Goal: Transaction & Acquisition: Purchase product/service

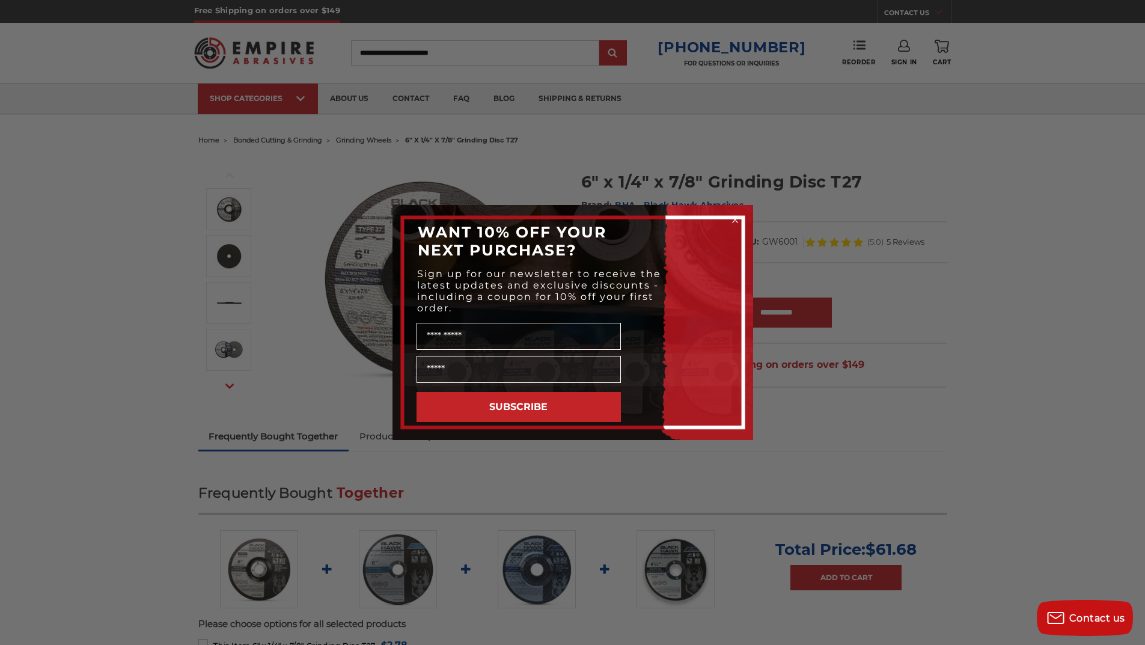
click at [734, 218] on circle "Close dialog" at bounding box center [734, 220] width 11 height 11
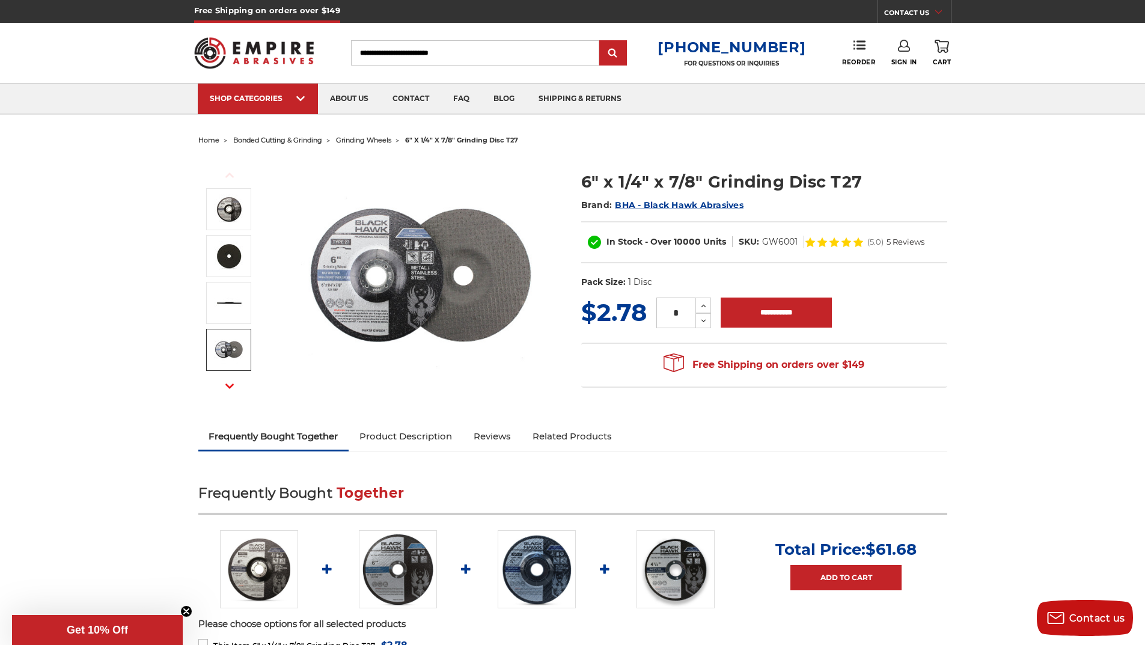
click at [892, 240] on span "5 Reviews" at bounding box center [906, 242] width 38 height 8
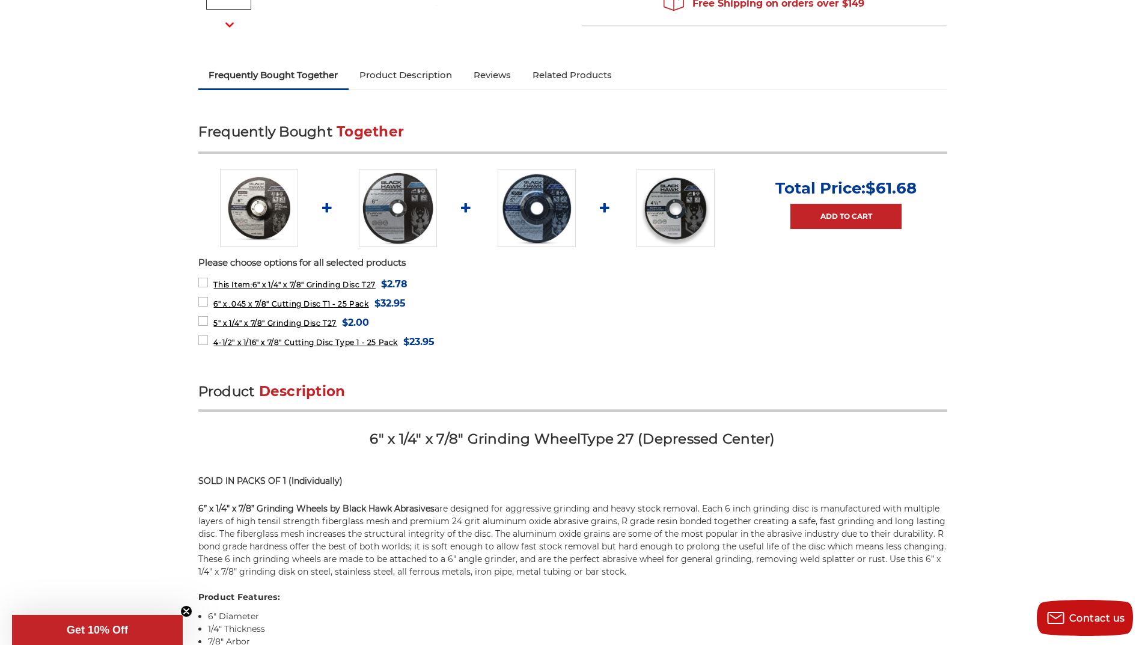
scroll to position [341, 0]
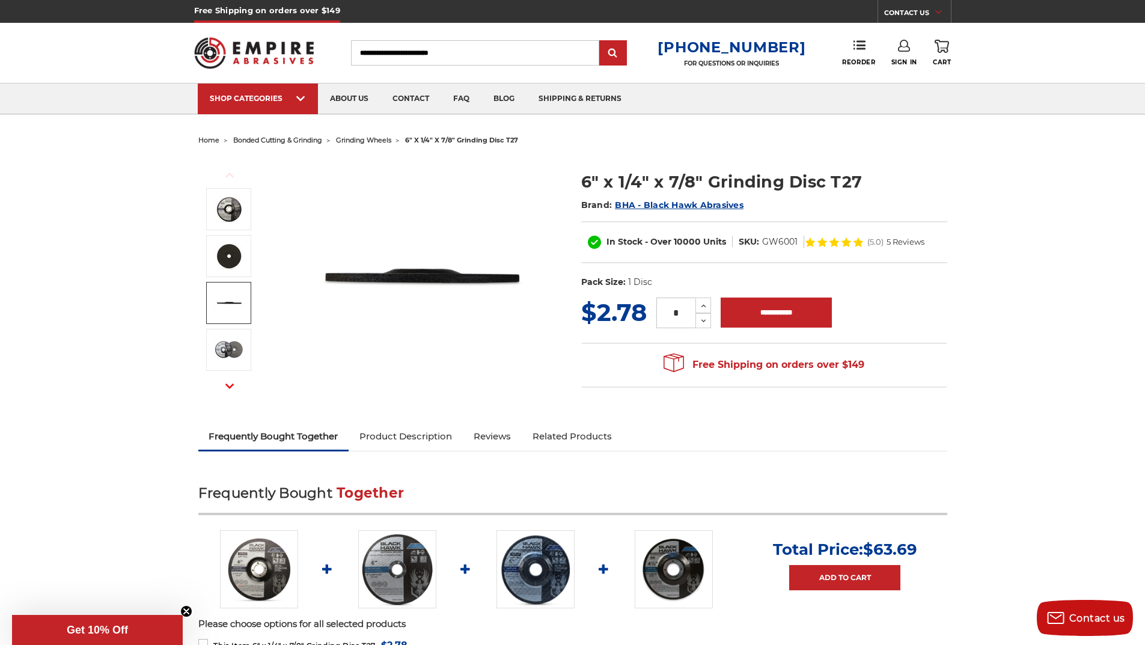
click at [205, 139] on span "home" at bounding box center [208, 140] width 21 height 8
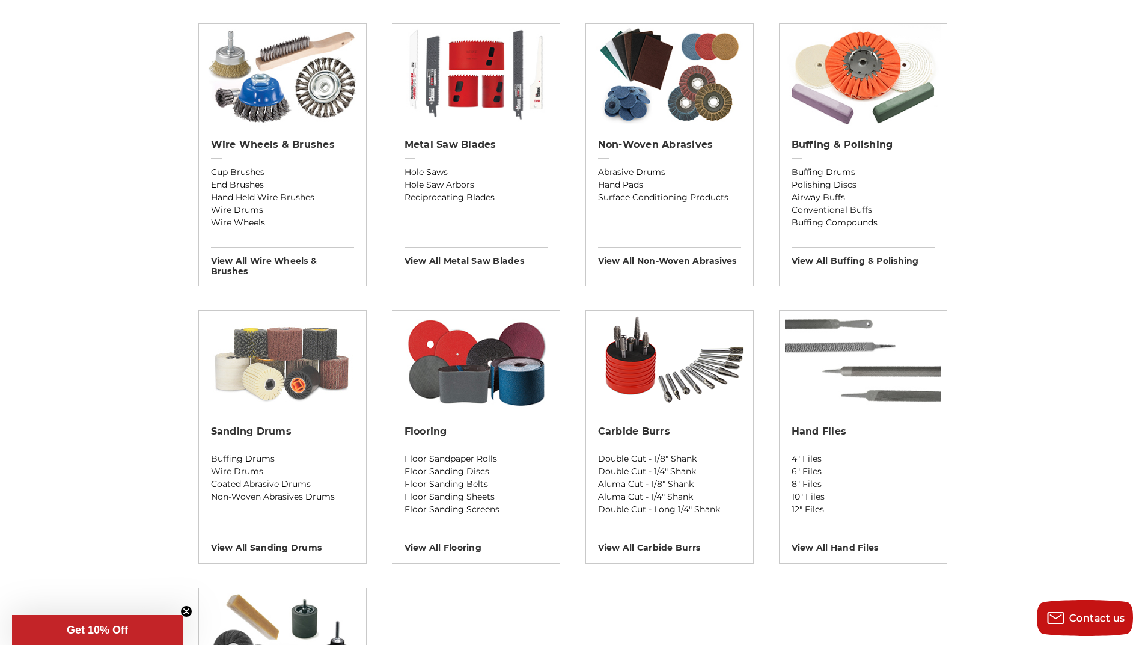
scroll to position [721, 0]
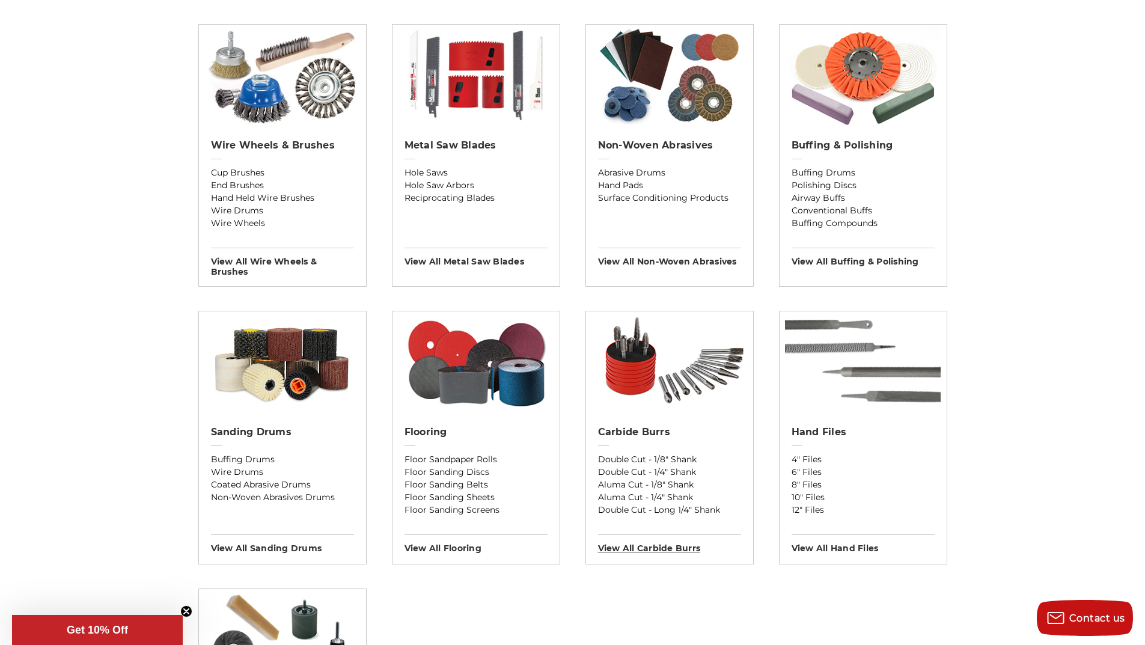
click at [662, 546] on h3 "View All carbide burrs" at bounding box center [669, 543] width 143 height 19
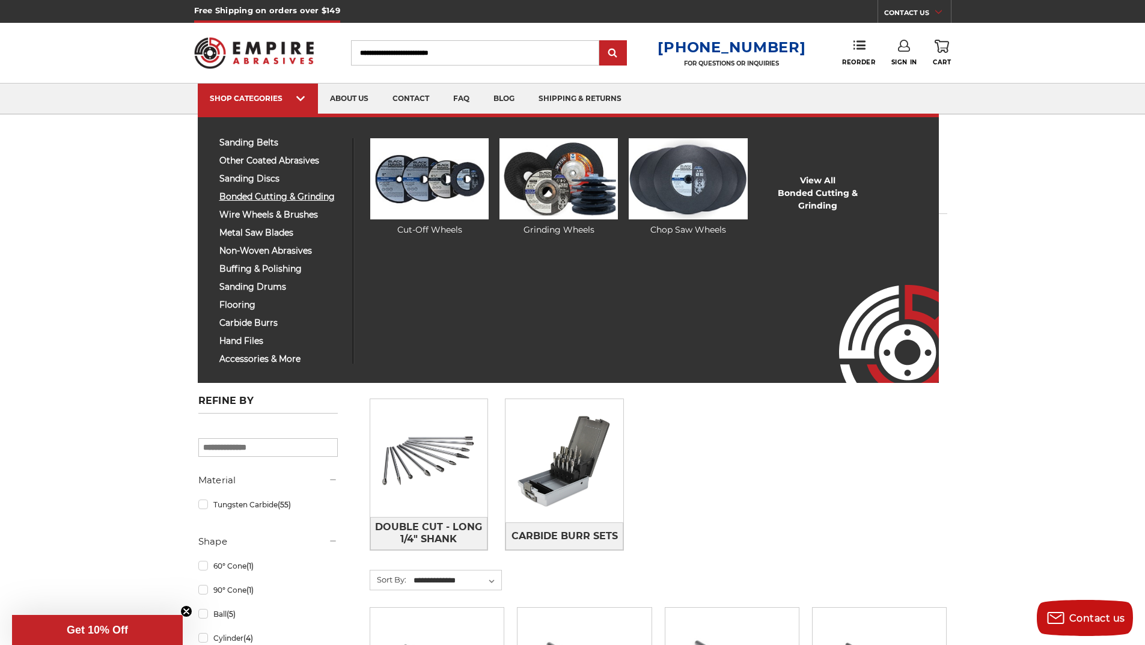
click at [296, 198] on span "bonded cutting & grinding" at bounding box center [281, 196] width 124 height 9
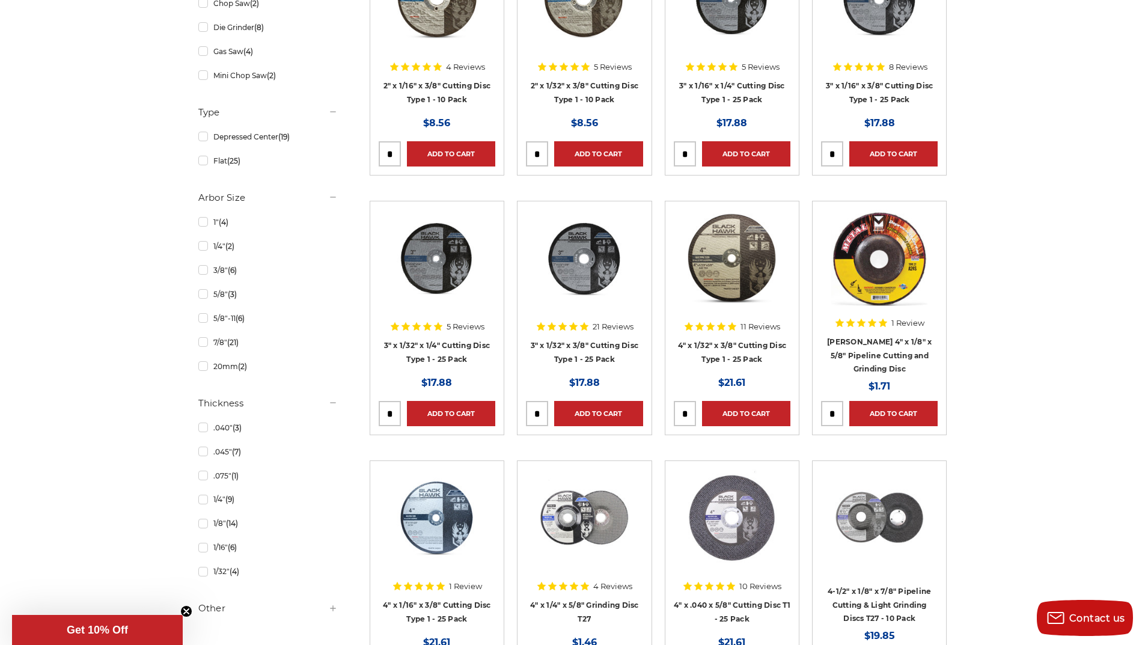
scroll to position [361, 0]
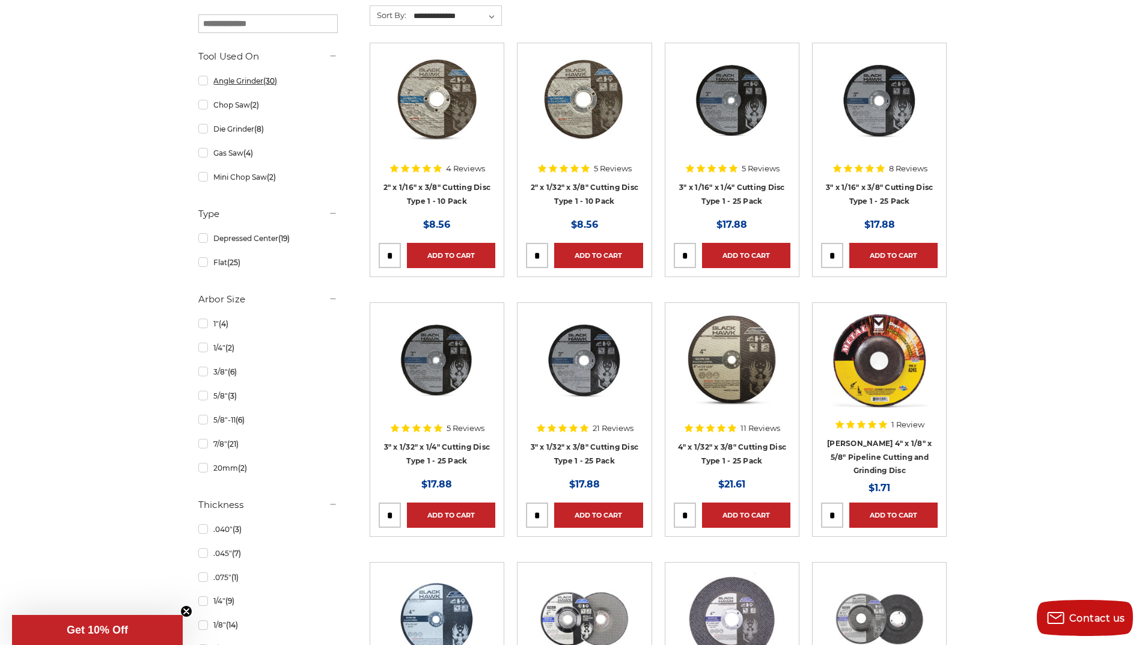
click at [201, 82] on link "Angle Grinder (30)" at bounding box center [267, 80] width 139 height 21
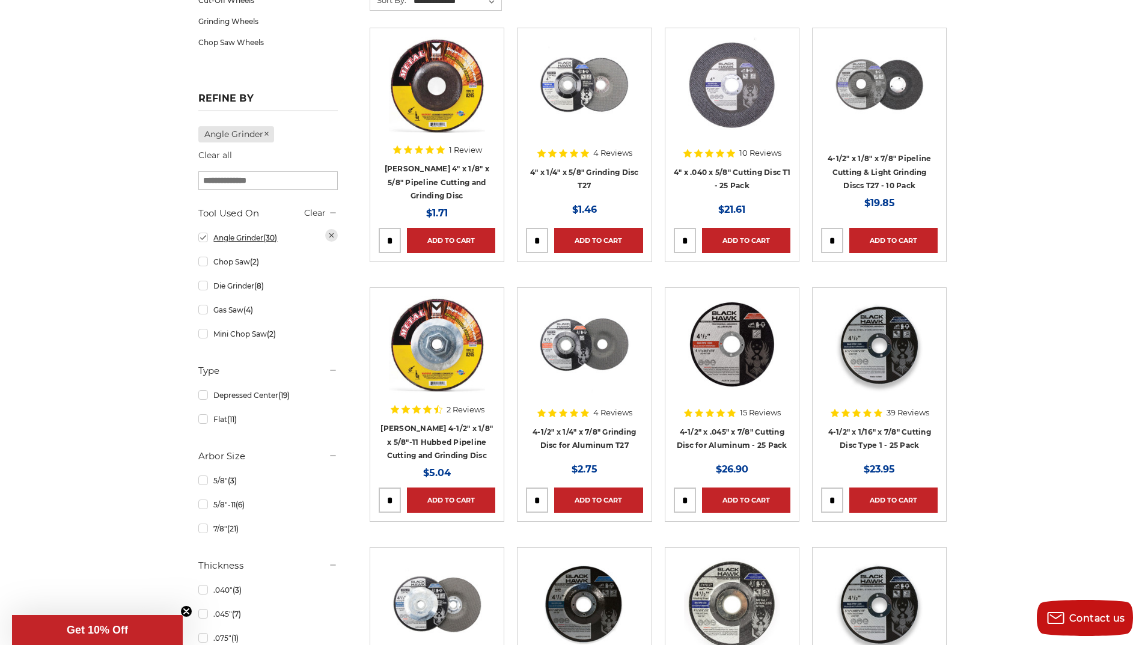
scroll to position [240, 0]
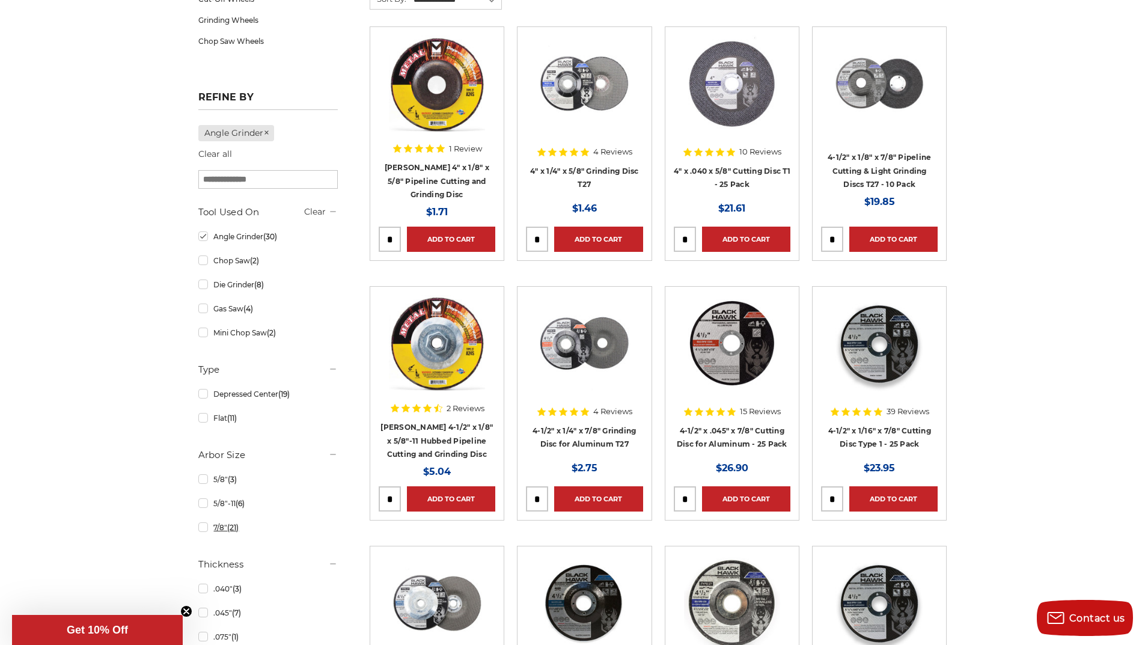
click at [202, 528] on link "7/8" (21)" at bounding box center [267, 527] width 139 height 21
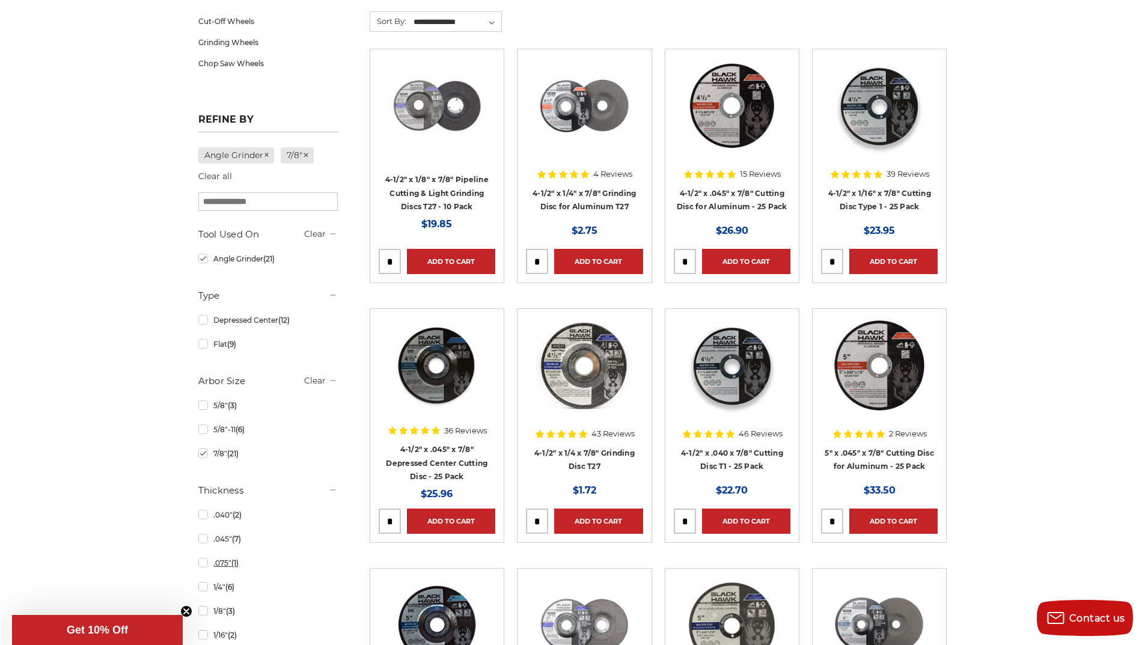
scroll to position [361, 0]
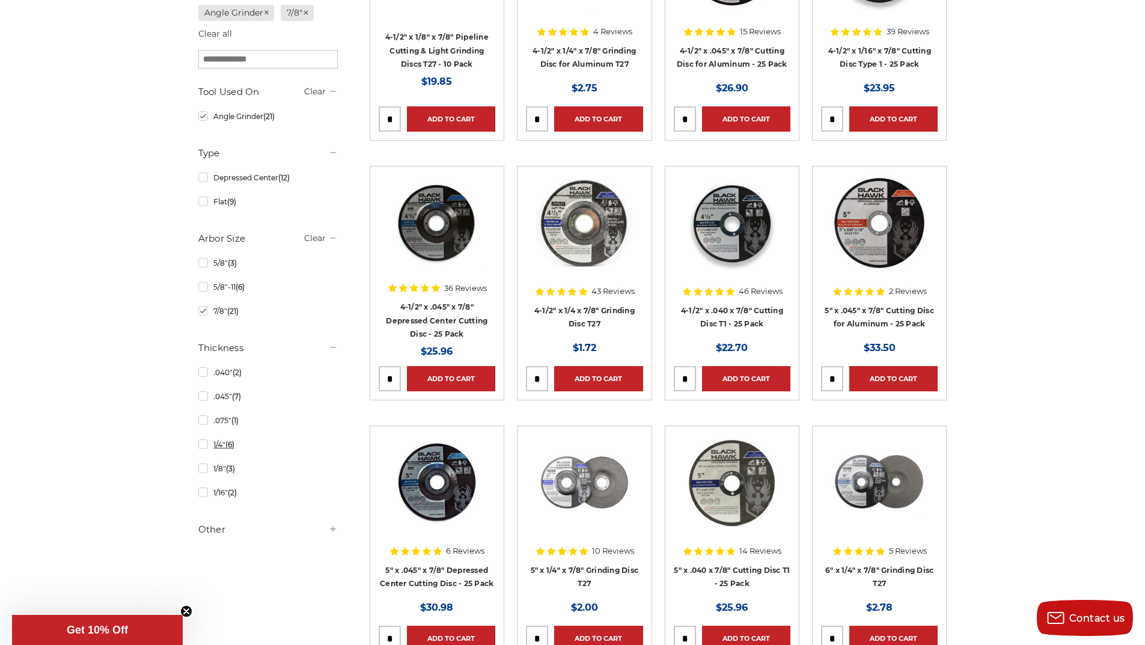
click at [206, 445] on link "1/4" (6)" at bounding box center [267, 444] width 139 height 21
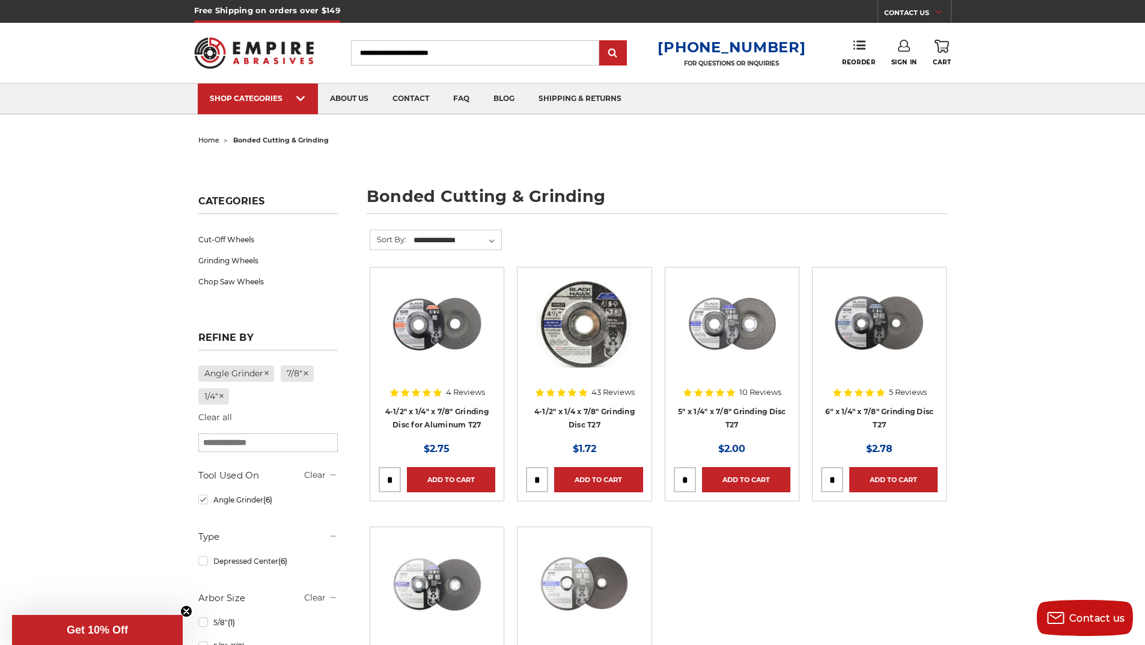
click at [872, 392] on icon at bounding box center [869, 392] width 8 height 8
click at [889, 391] on div at bounding box center [879, 334] width 117 height 117
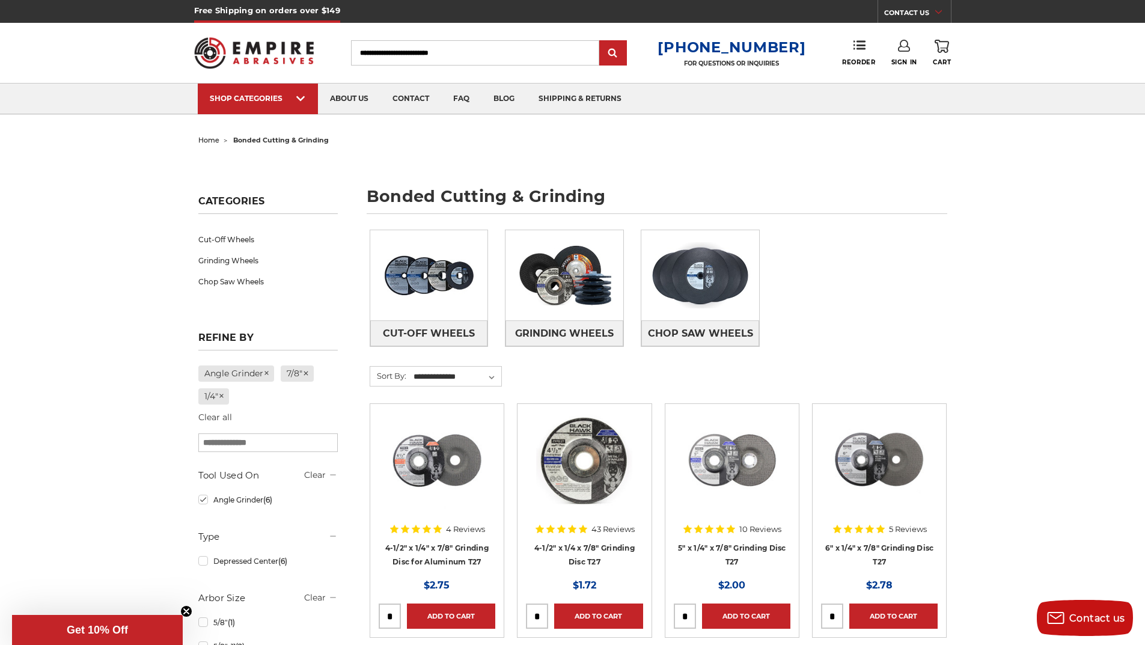
click at [831, 617] on input "tel" at bounding box center [832, 616] width 21 height 24
click at [865, 621] on link "Add to Cart" at bounding box center [893, 615] width 88 height 25
click at [865, 621] on link "Added to Cart" at bounding box center [893, 615] width 88 height 25
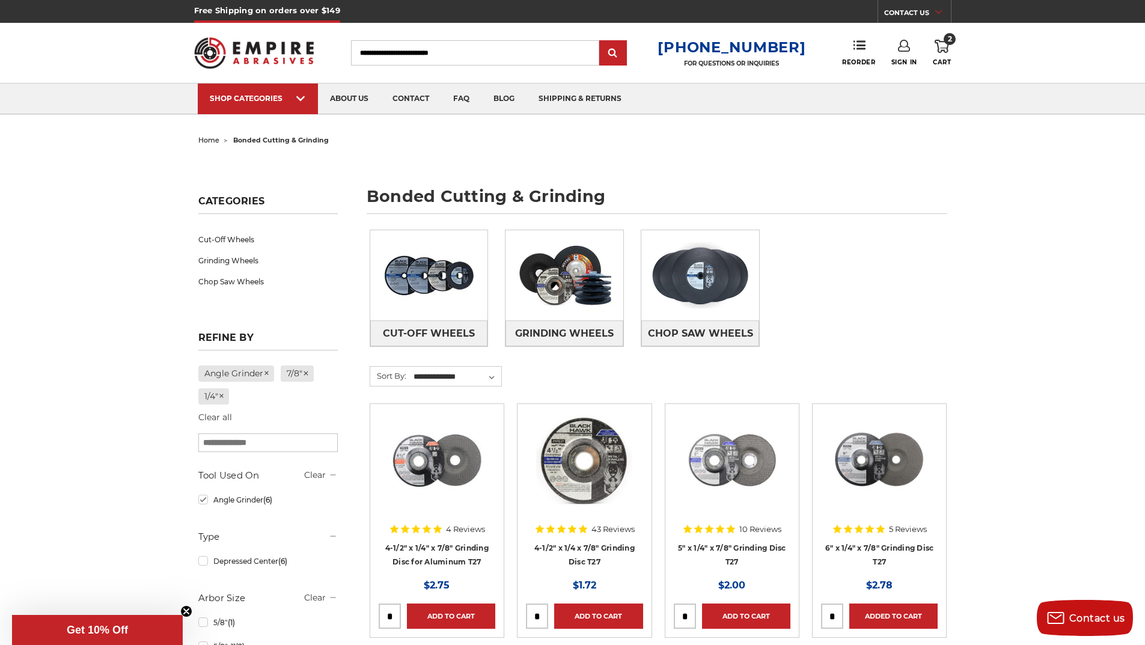
click at [948, 50] on use at bounding box center [942, 46] width 14 height 13
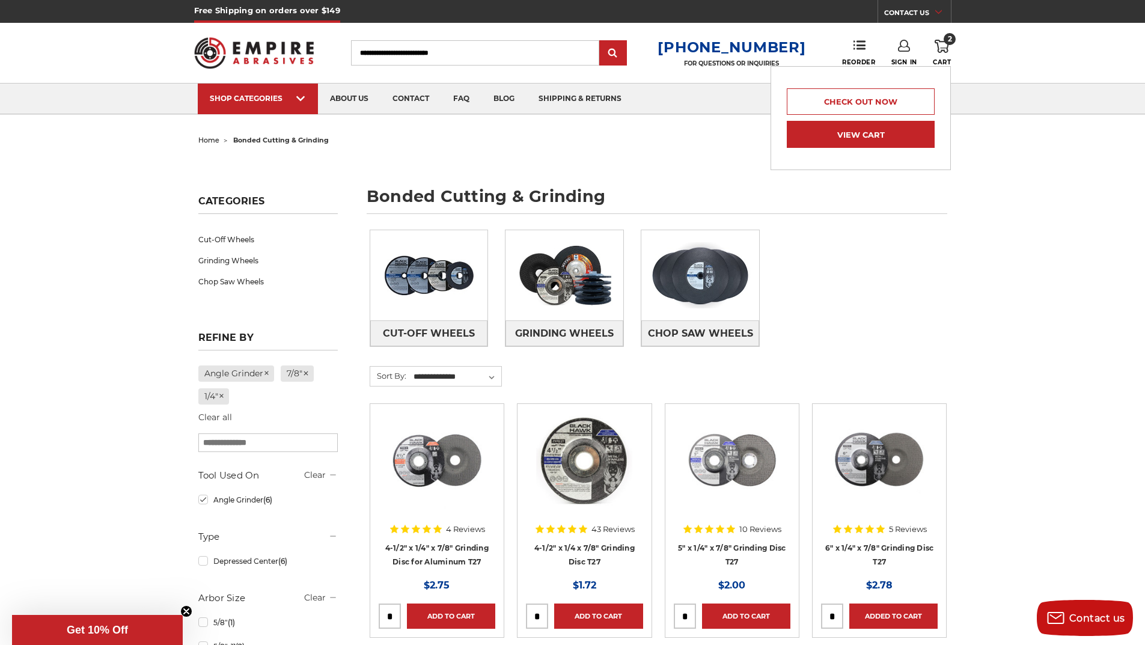
click at [859, 141] on link "View Cart" at bounding box center [861, 134] width 148 height 27
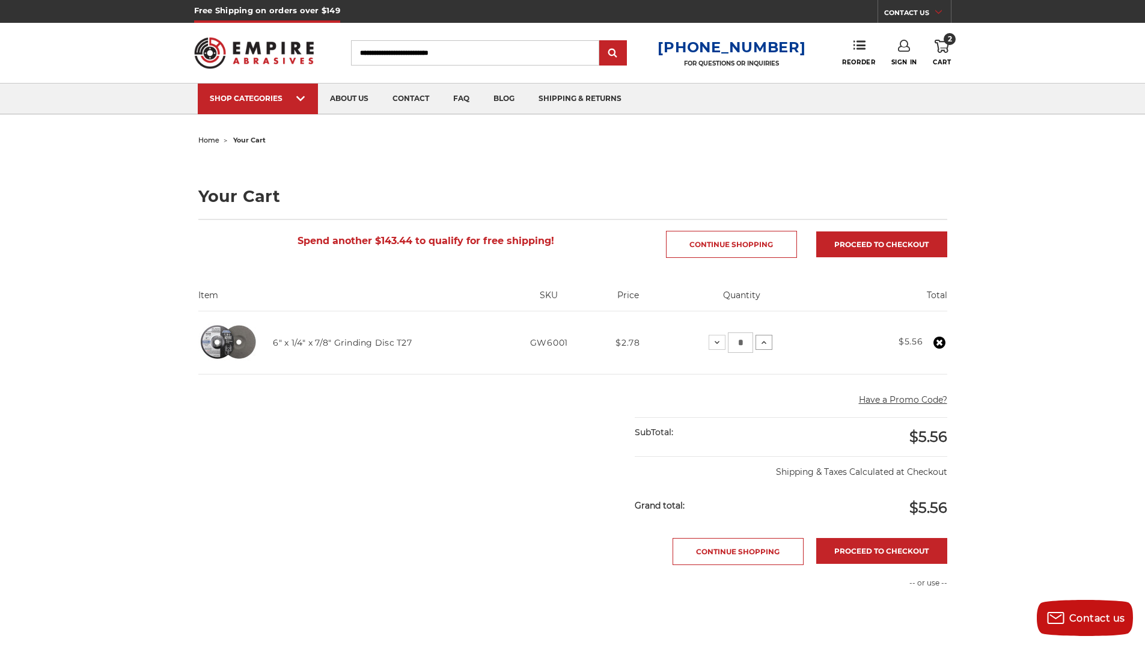
click at [760, 342] on icon at bounding box center [764, 343] width 10 height 10
click at [0, 0] on div at bounding box center [0, 0] width 0 height 0
click at [763, 345] on icon at bounding box center [764, 343] width 10 height 10
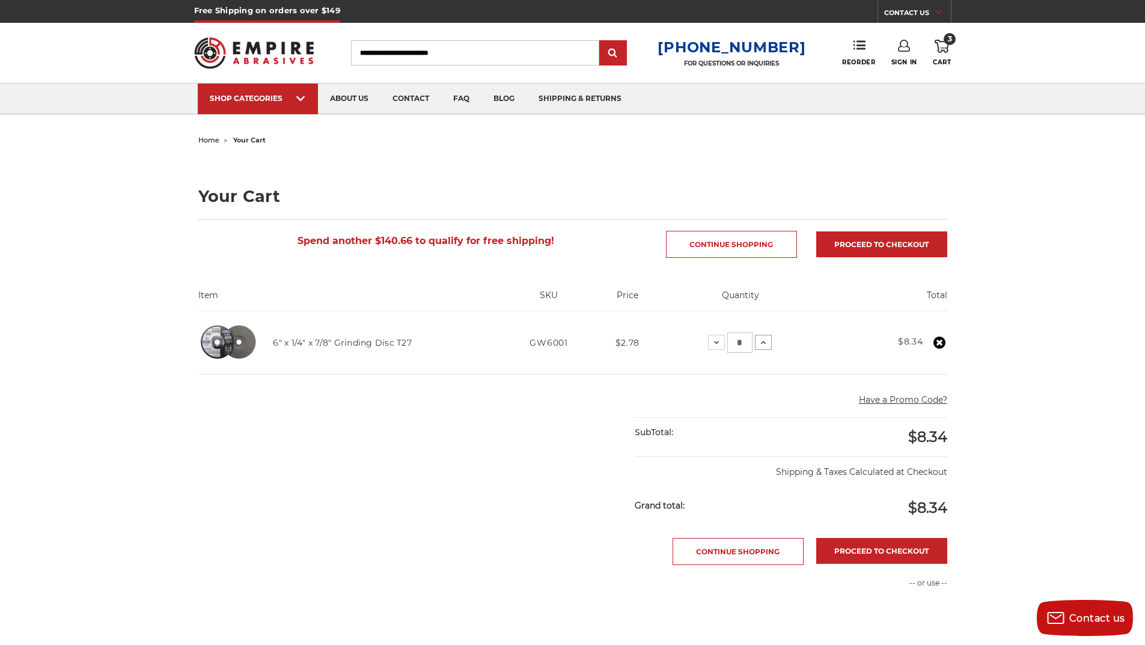
click at [763, 345] on icon at bounding box center [764, 343] width 10 height 10
click at [0, 0] on div at bounding box center [0, 0] width 0 height 0
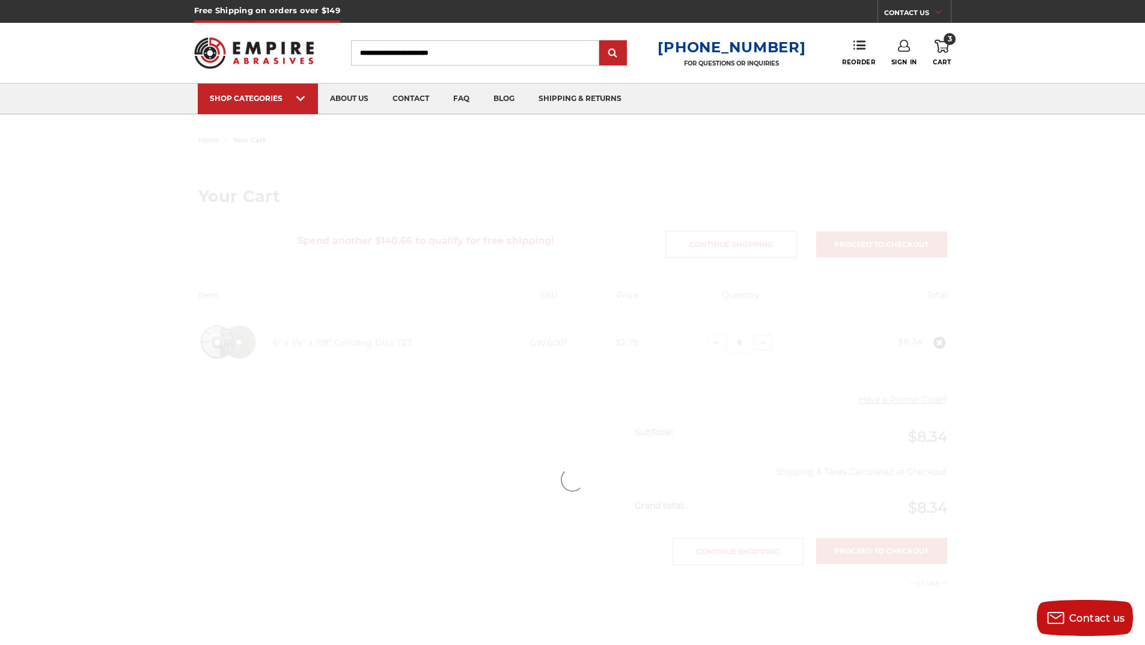
click at [763, 345] on div at bounding box center [573, 479] width 850 height 695
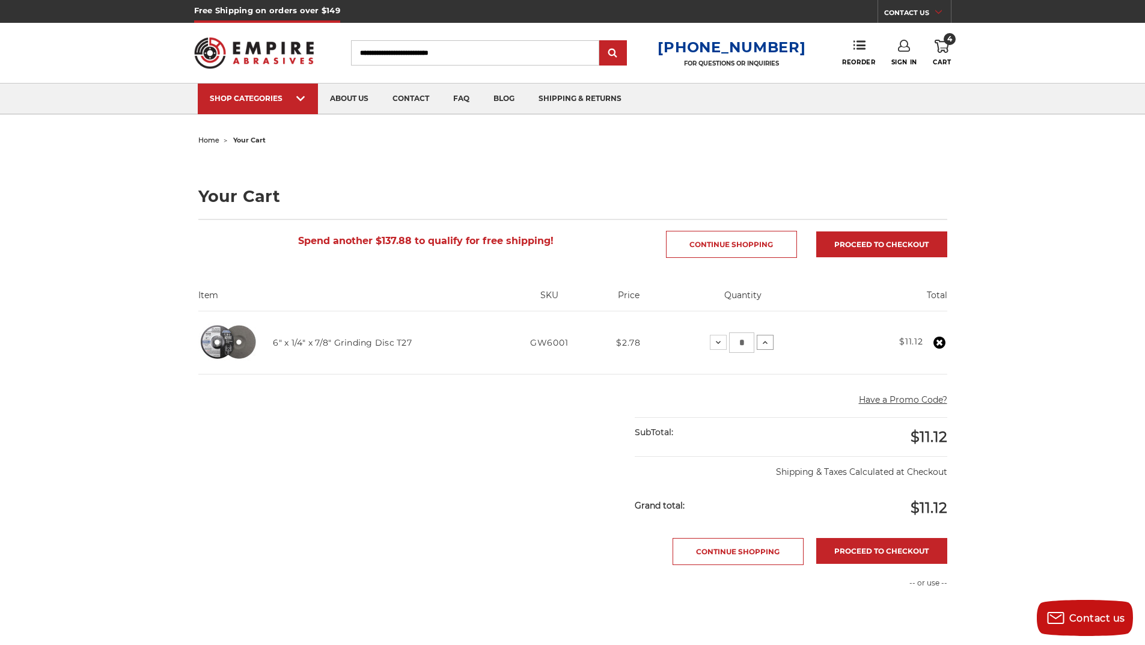
click at [763, 345] on icon at bounding box center [765, 343] width 10 height 10
click at [763, 345] on button "Increase Quantity:" at bounding box center [758, 342] width 17 height 14
click at [762, 345] on icon at bounding box center [758, 343] width 10 height 10
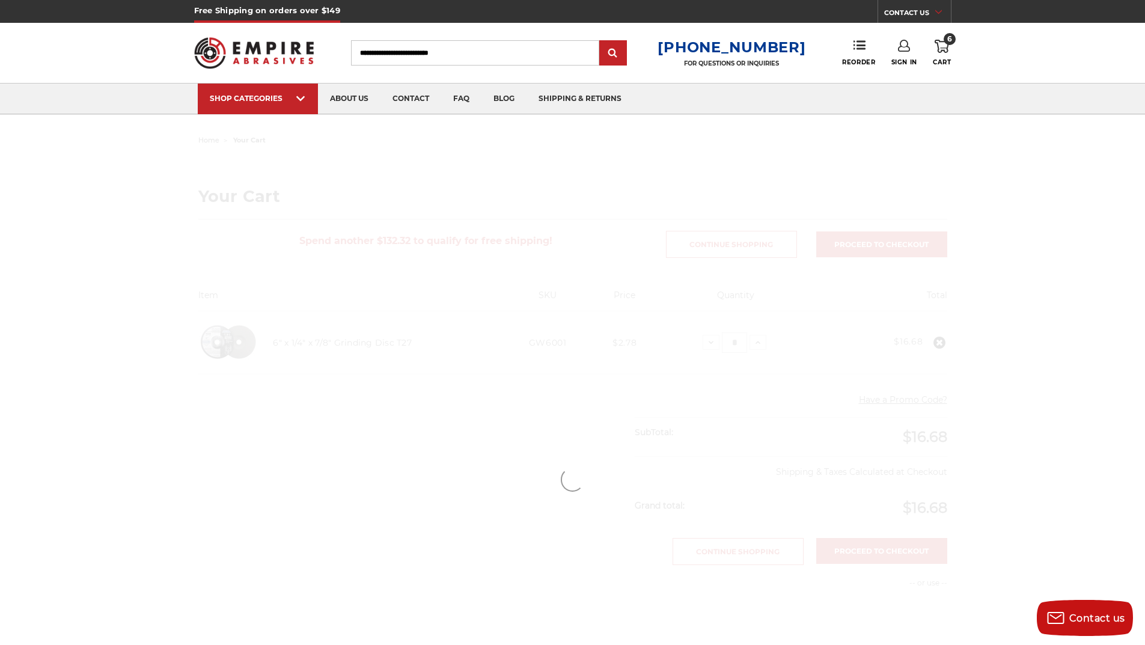
click at [762, 345] on div at bounding box center [573, 479] width 850 height 695
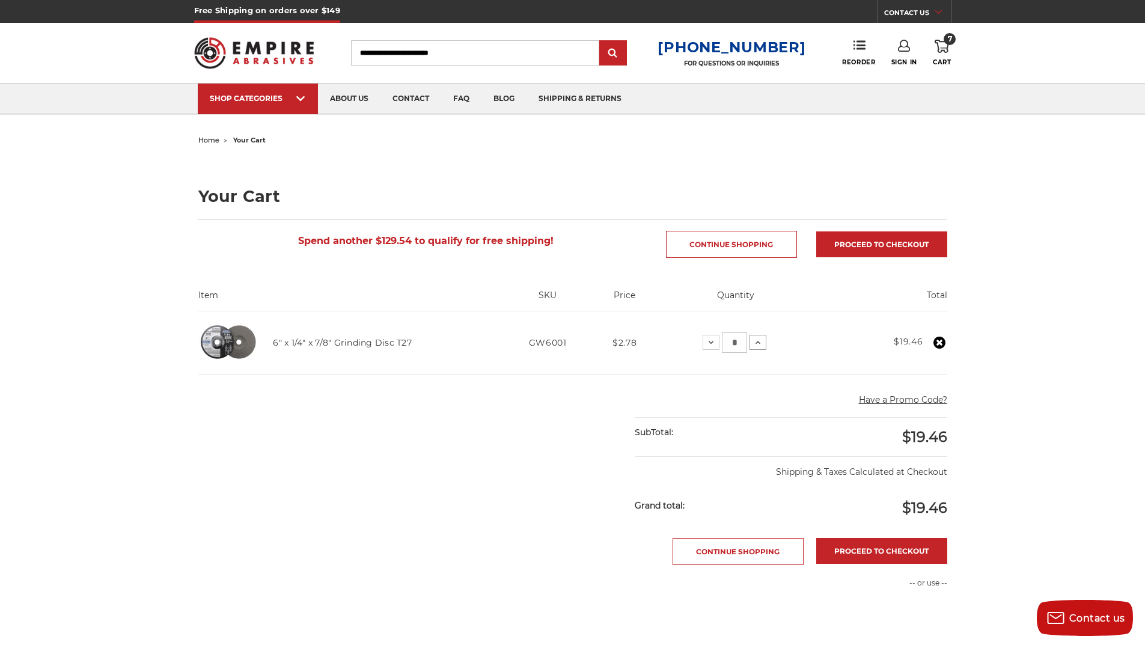
click at [762, 345] on icon at bounding box center [758, 343] width 10 height 10
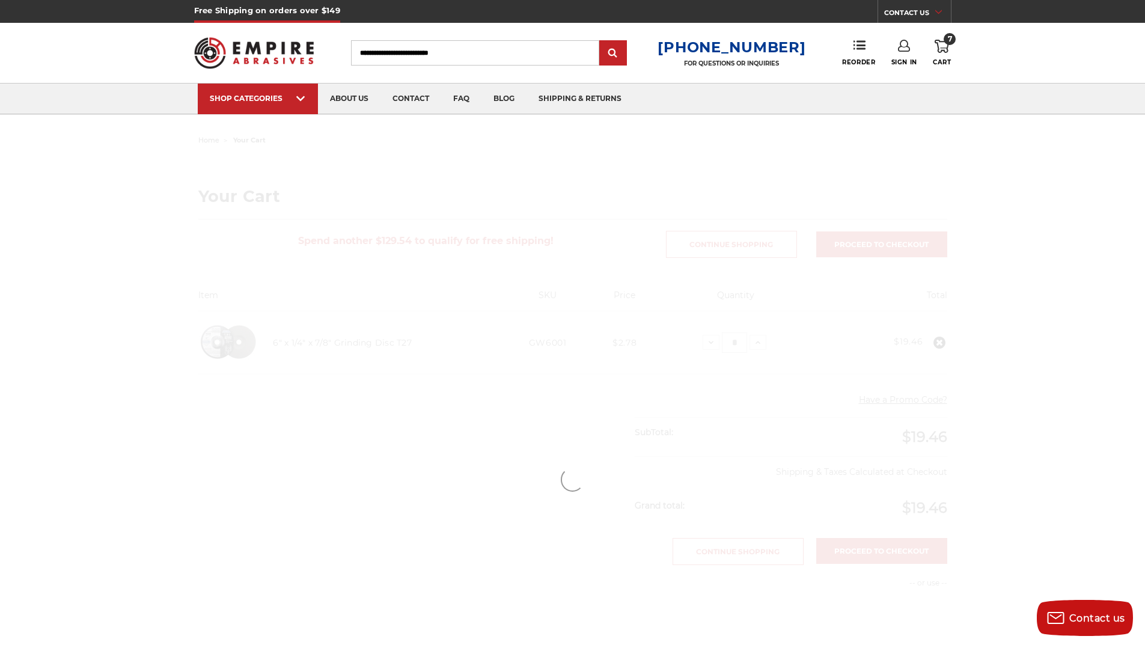
click at [762, 345] on div at bounding box center [573, 479] width 850 height 695
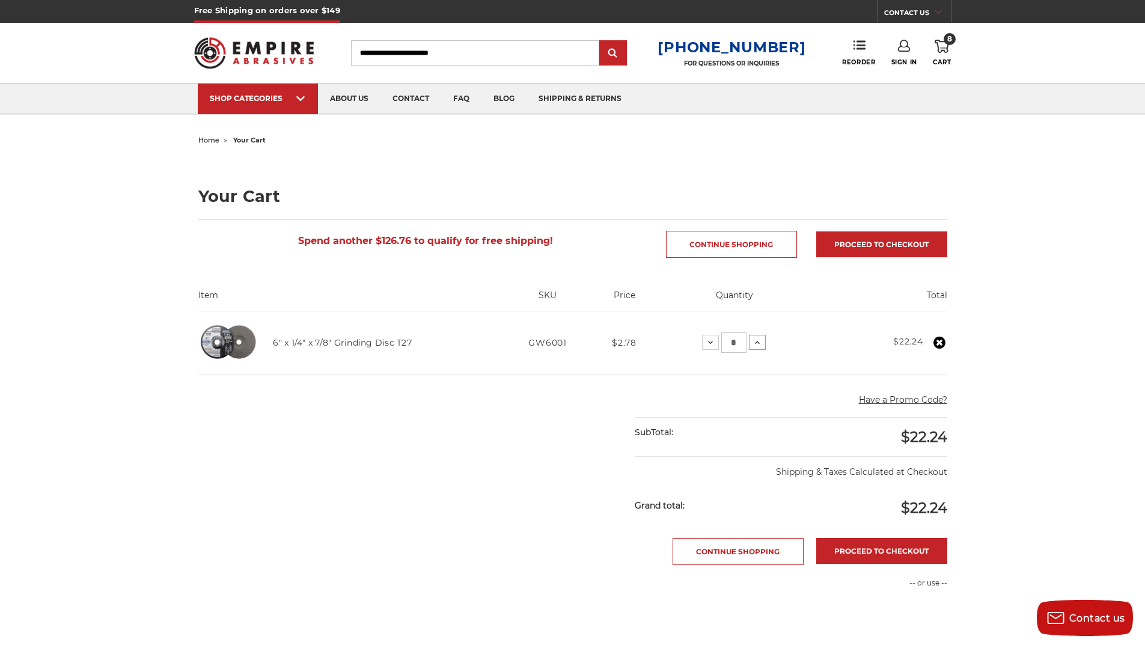
click at [762, 345] on button "Increase Quantity:" at bounding box center [757, 342] width 17 height 14
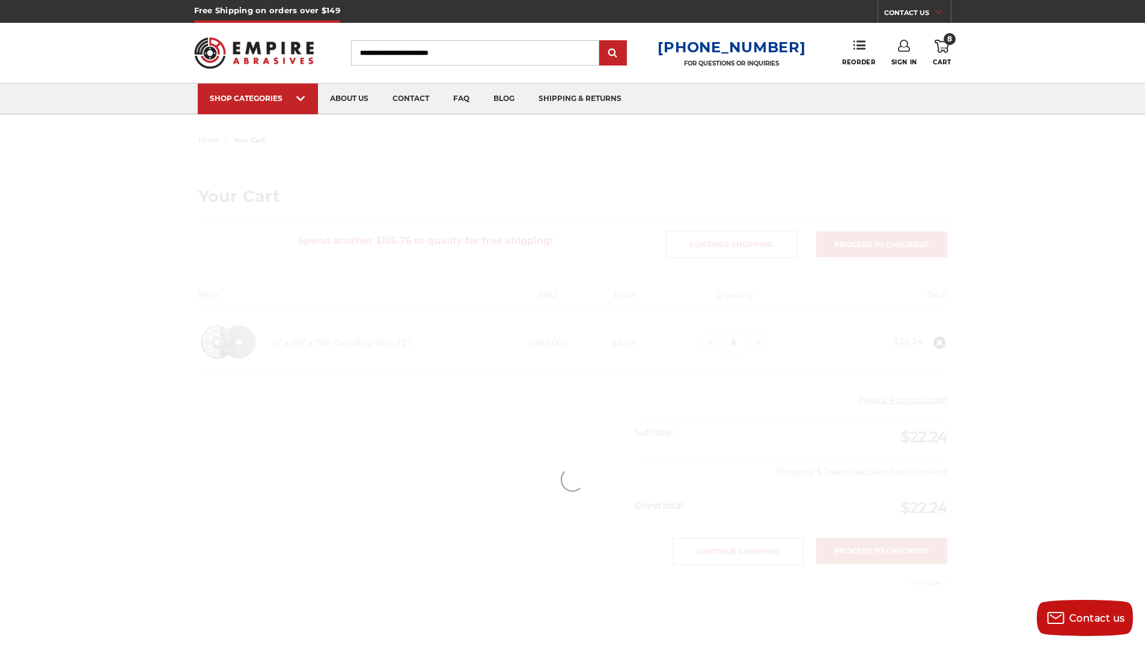
click at [762, 345] on div at bounding box center [573, 479] width 850 height 695
click at [762, 345] on main "home your cart Your Cart Spend another $126.76 to qualify for free shipping! Co…" at bounding box center [573, 479] width 762 height 695
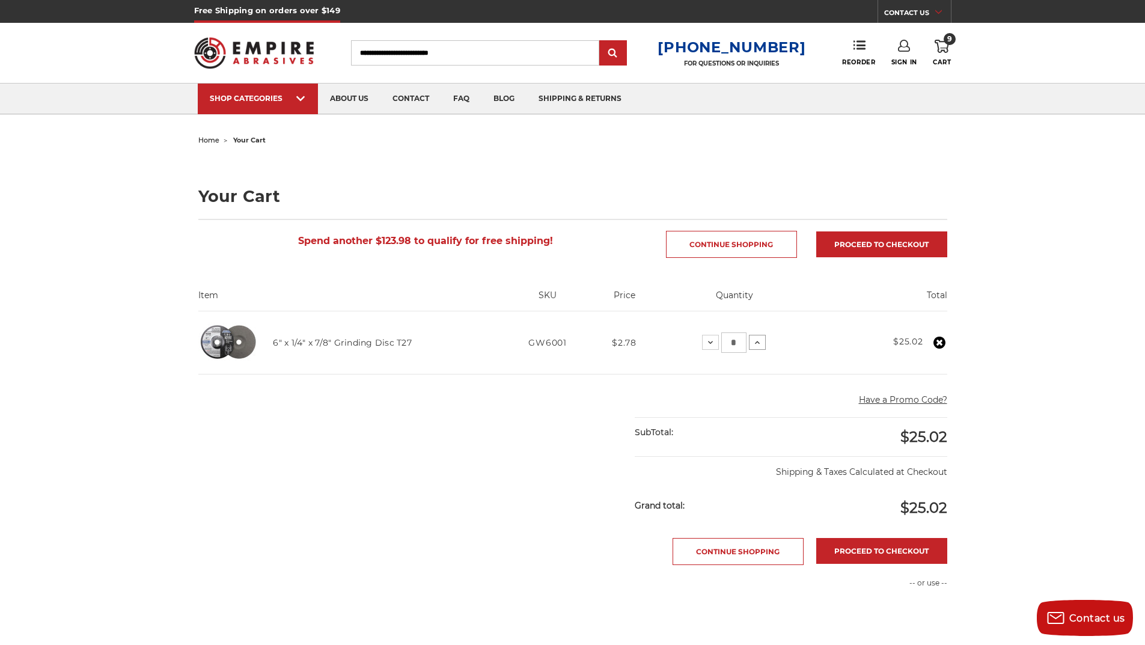
click at [762, 345] on button "Increase Quantity:" at bounding box center [757, 342] width 17 height 14
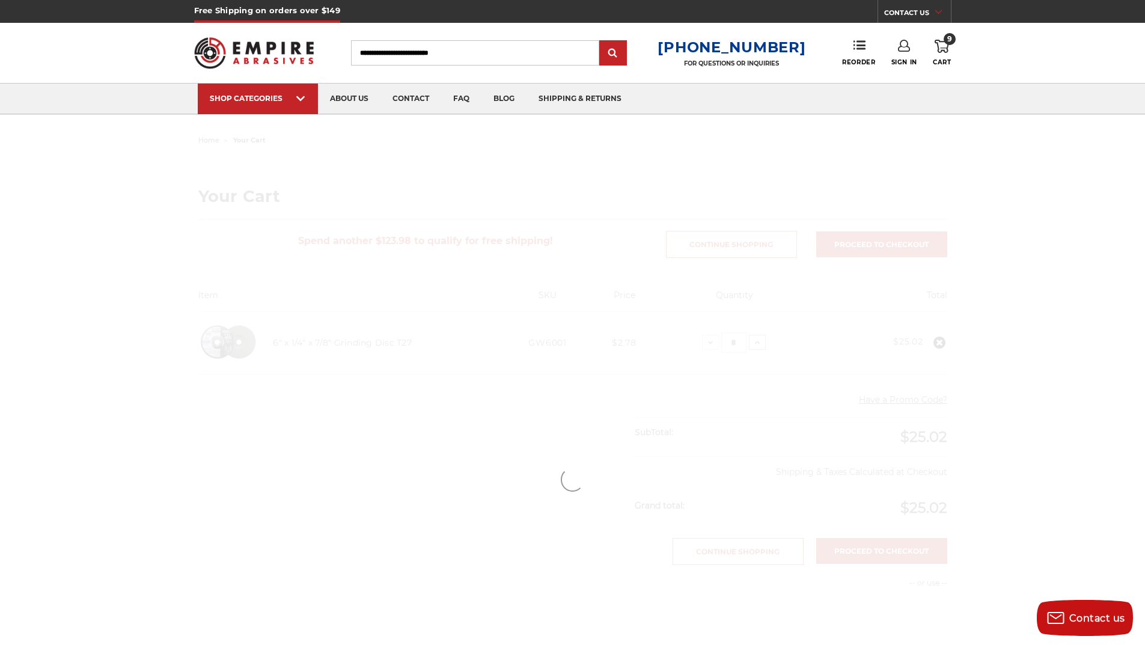
click at [762, 345] on main "home your cart Your Cart Spend another $123.98 to qualify for free shipping! Co…" at bounding box center [573, 479] width 762 height 695
click at [762, 345] on div at bounding box center [573, 479] width 850 height 695
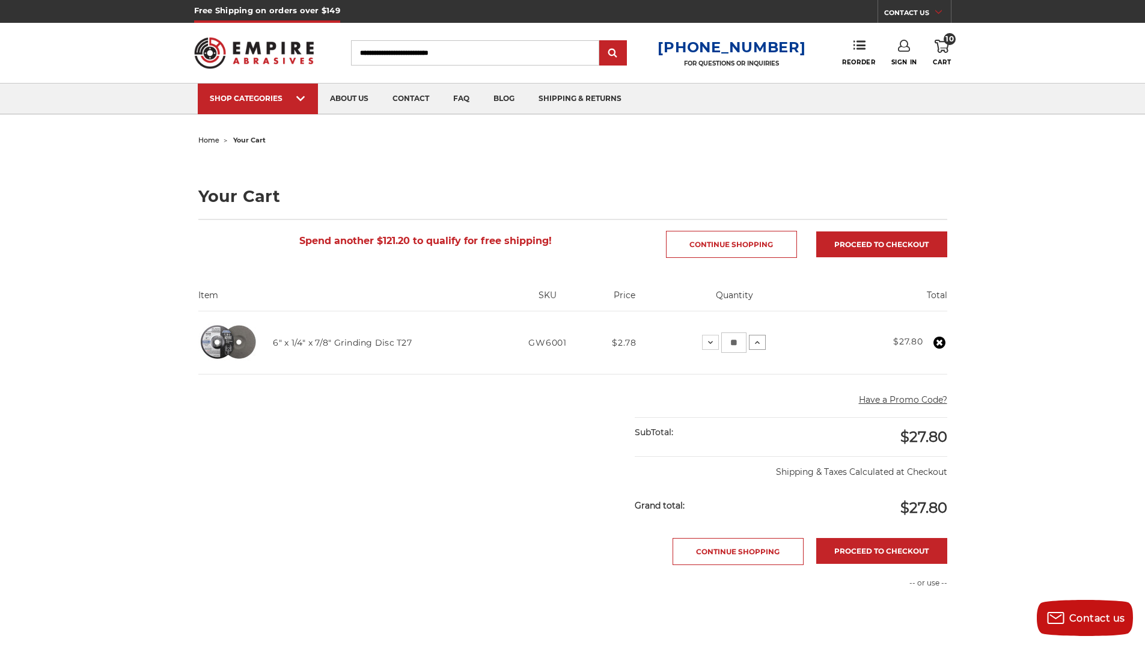
click at [755, 343] on use at bounding box center [757, 342] width 5 height 3
click at [755, 343] on main "home your cart Your Cart Spend another $121.20 to qualify for free shipping! Co…" at bounding box center [573, 479] width 762 height 695
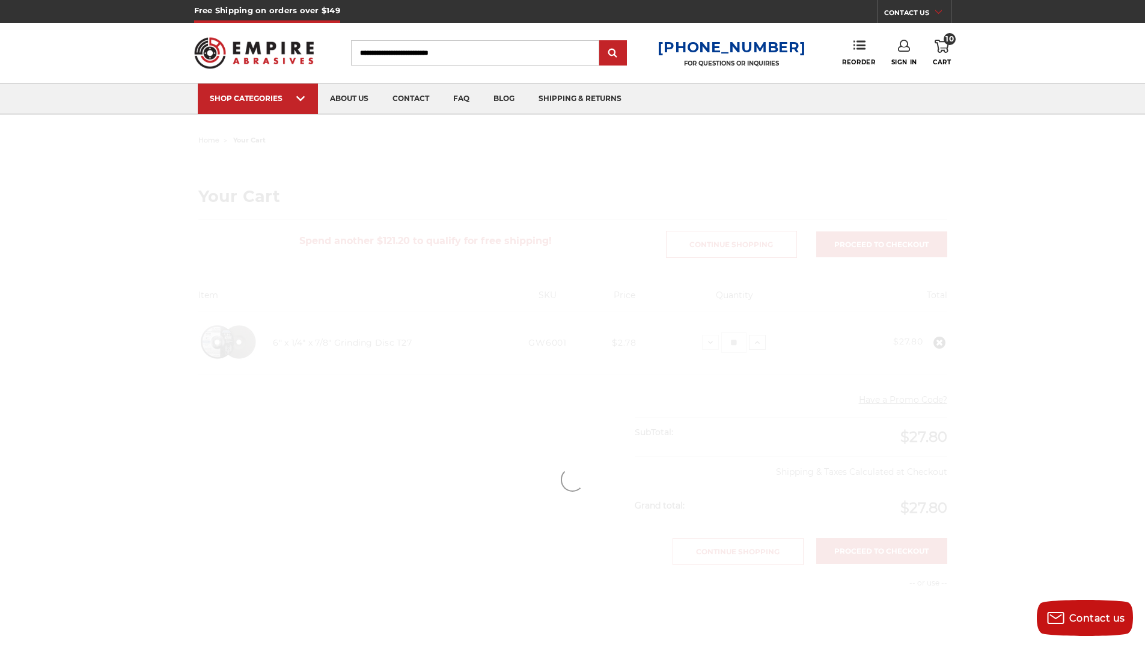
click at [755, 343] on div at bounding box center [573, 479] width 850 height 695
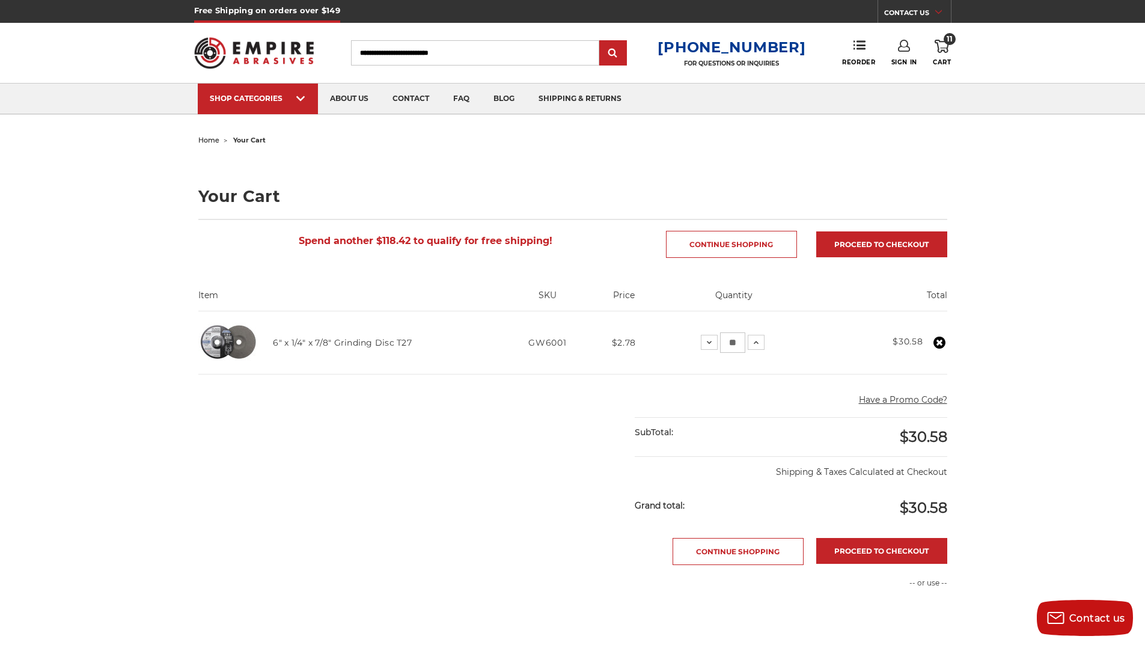
click at [755, 343] on main "home your cart Your Cart Spend another $118.42 to qualify for free shipping! Co…" at bounding box center [573, 479] width 762 height 695
click at [755, 343] on use at bounding box center [756, 342] width 5 height 3
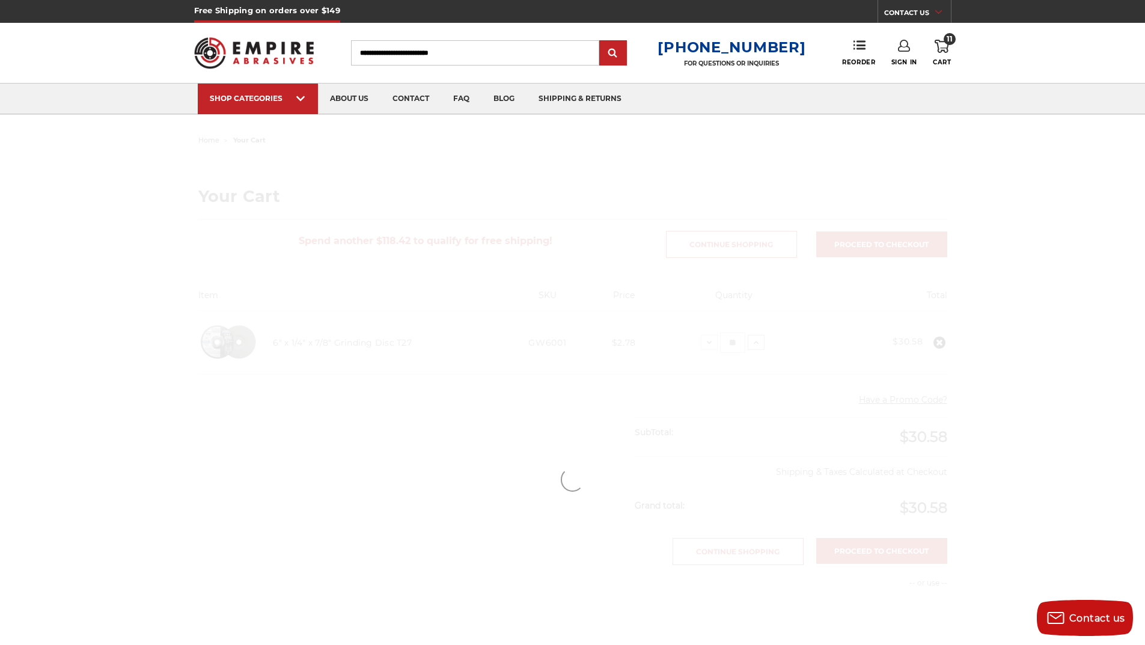
click at [755, 343] on main "home your cart Your Cart Spend another $118.42 to qualify for free shipping! Co…" at bounding box center [573, 479] width 762 height 695
click at [755, 343] on div at bounding box center [573, 479] width 850 height 695
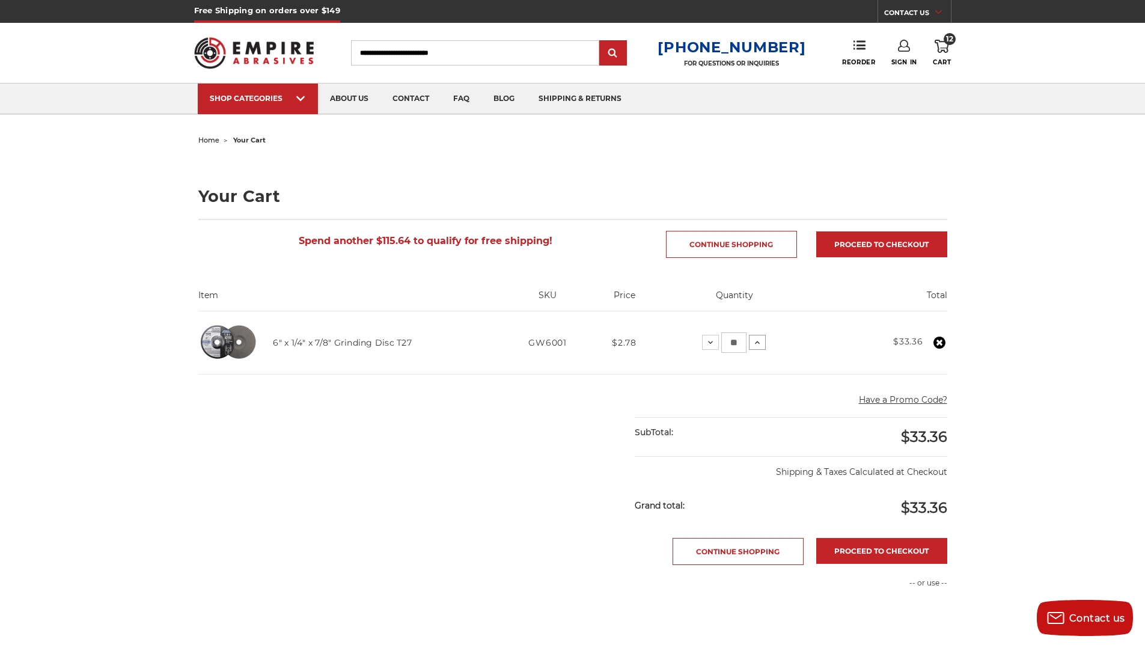
click at [755, 343] on icon at bounding box center [757, 343] width 10 height 10
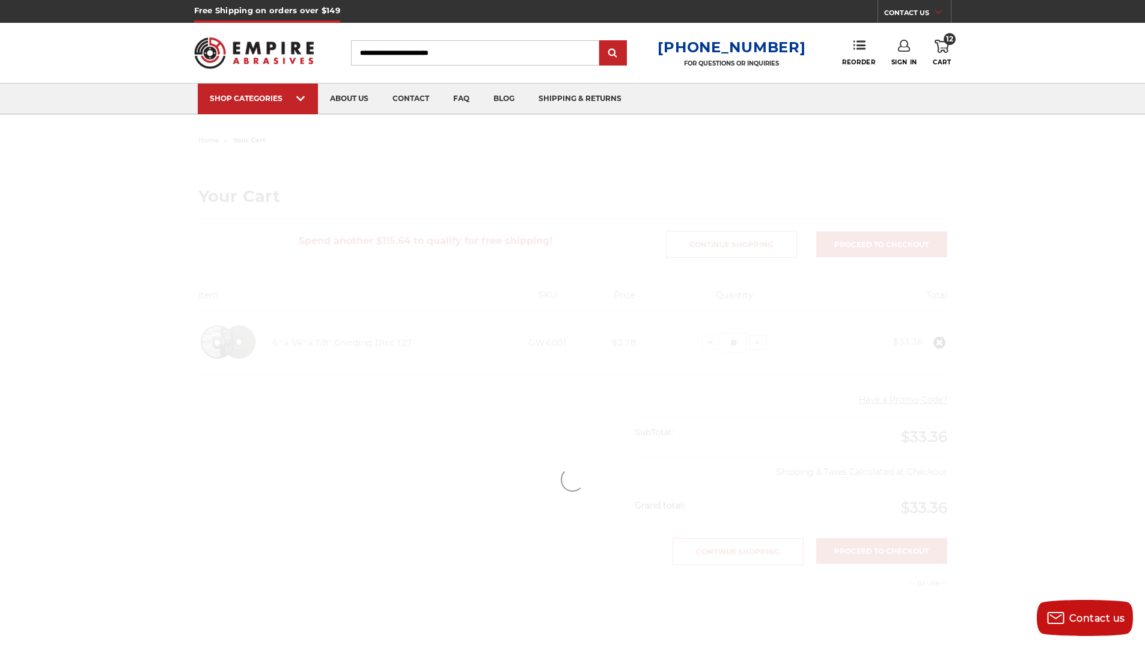
click at [755, 343] on main "home your cart Your Cart Spend another $115.64 to qualify for free shipping! Co…" at bounding box center [573, 479] width 762 height 695
click at [755, 343] on div at bounding box center [573, 479] width 850 height 695
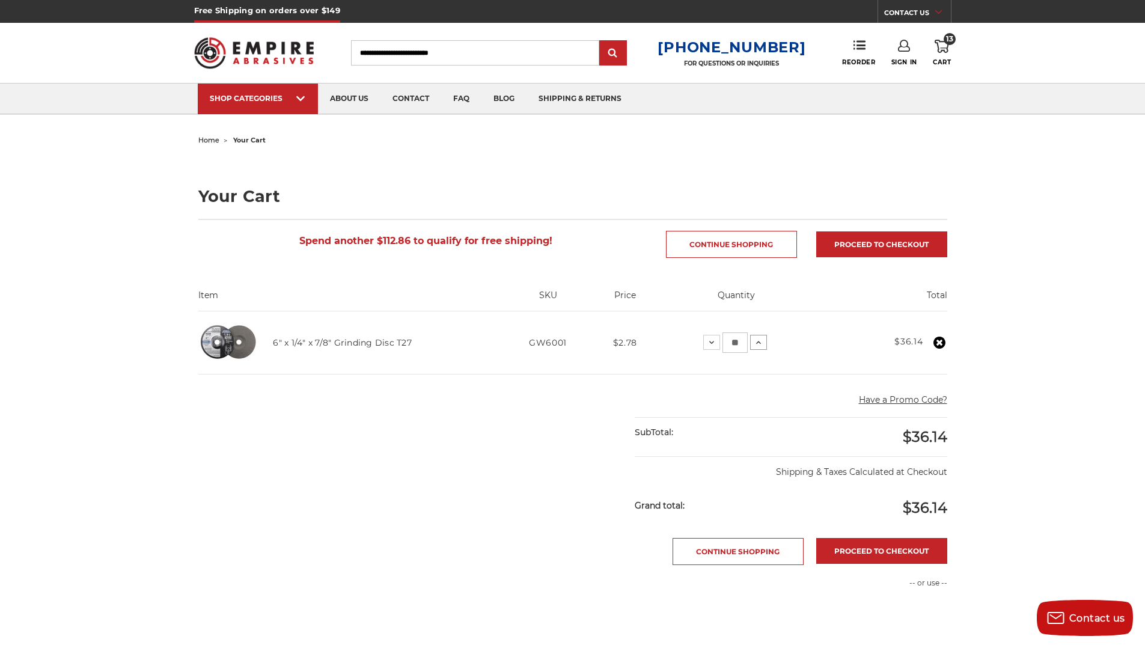
click at [755, 343] on icon at bounding box center [759, 343] width 10 height 10
click at [755, 343] on use at bounding box center [756, 342] width 5 height 3
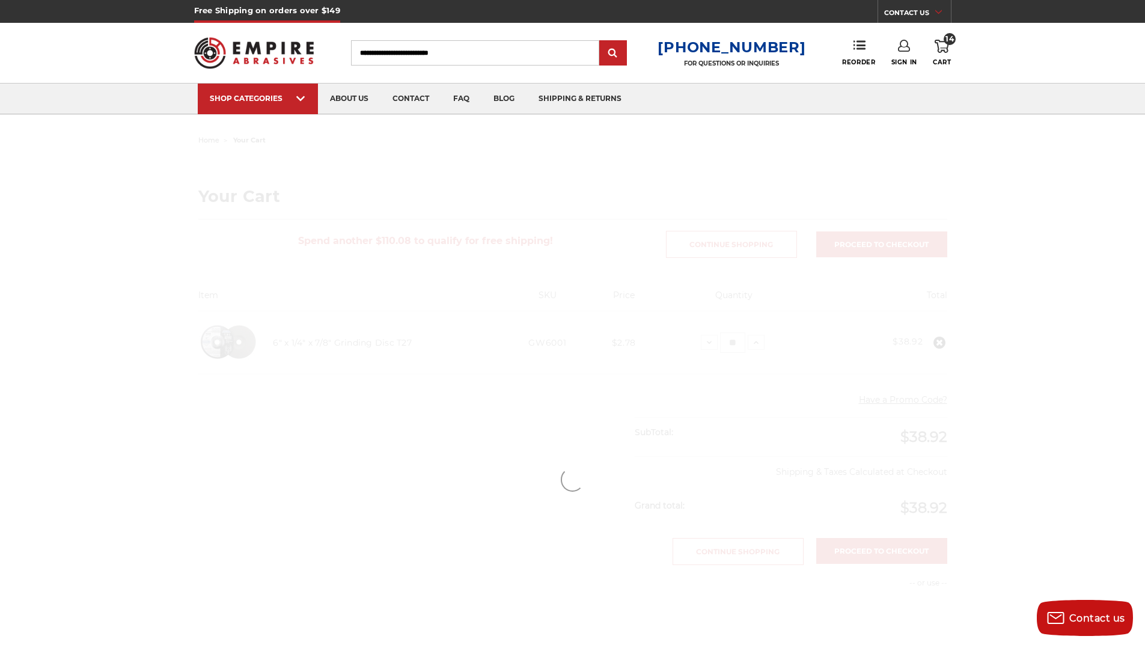
click at [755, 343] on div at bounding box center [573, 479] width 850 height 695
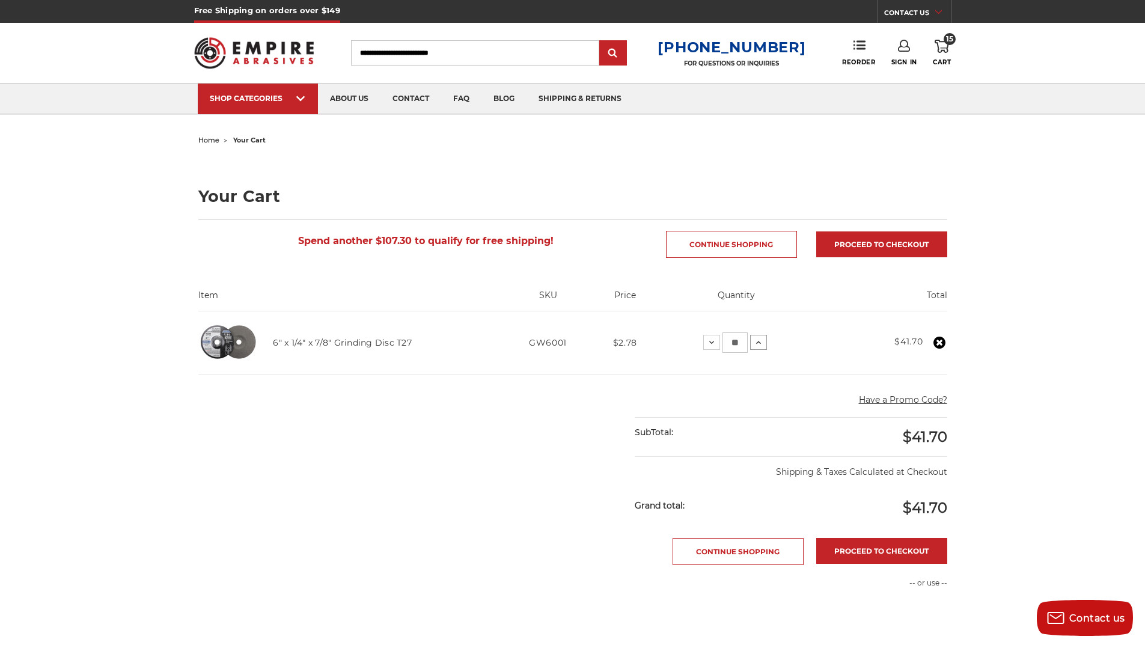
click at [755, 343] on icon at bounding box center [759, 343] width 10 height 10
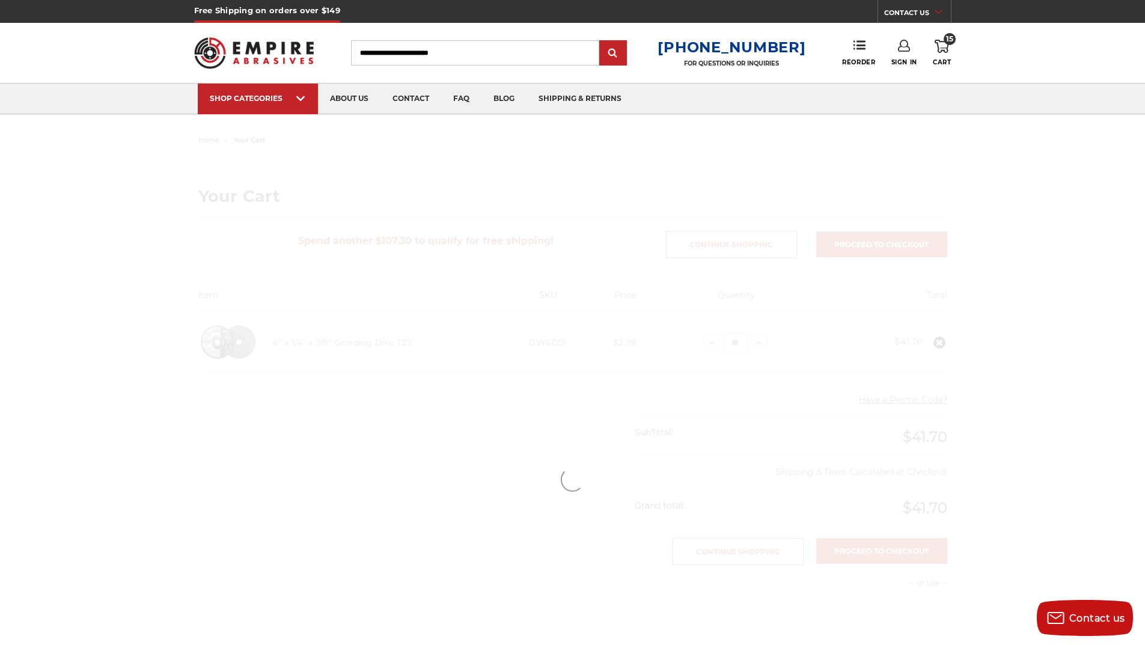
click at [755, 343] on div at bounding box center [573, 479] width 850 height 695
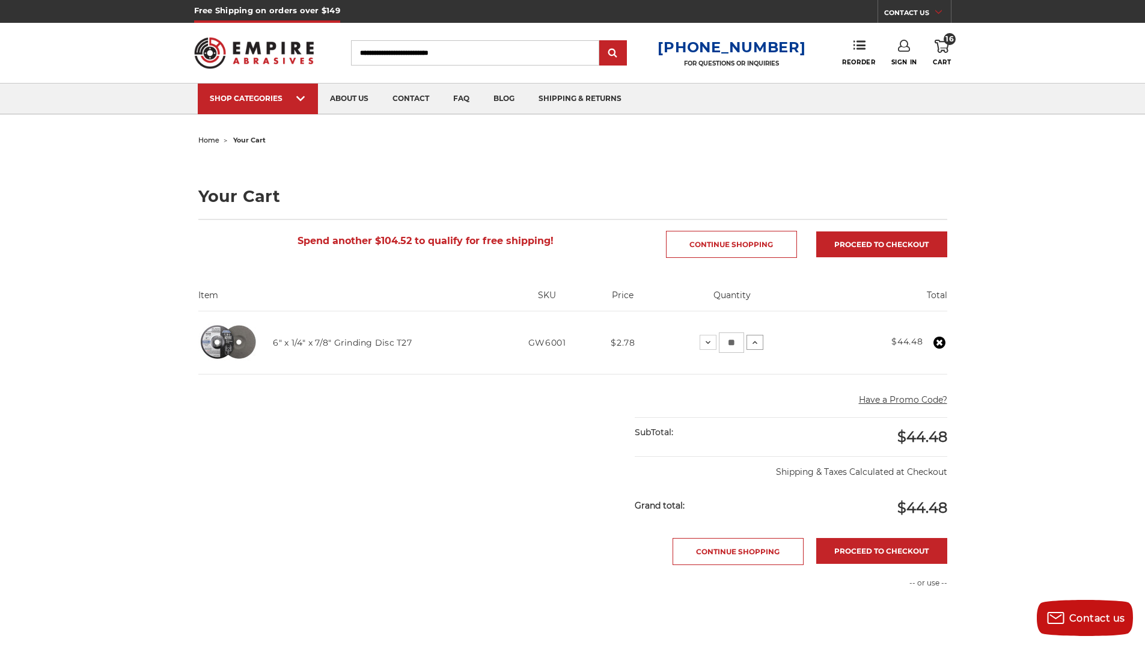
click at [755, 343] on icon at bounding box center [755, 343] width 10 height 10
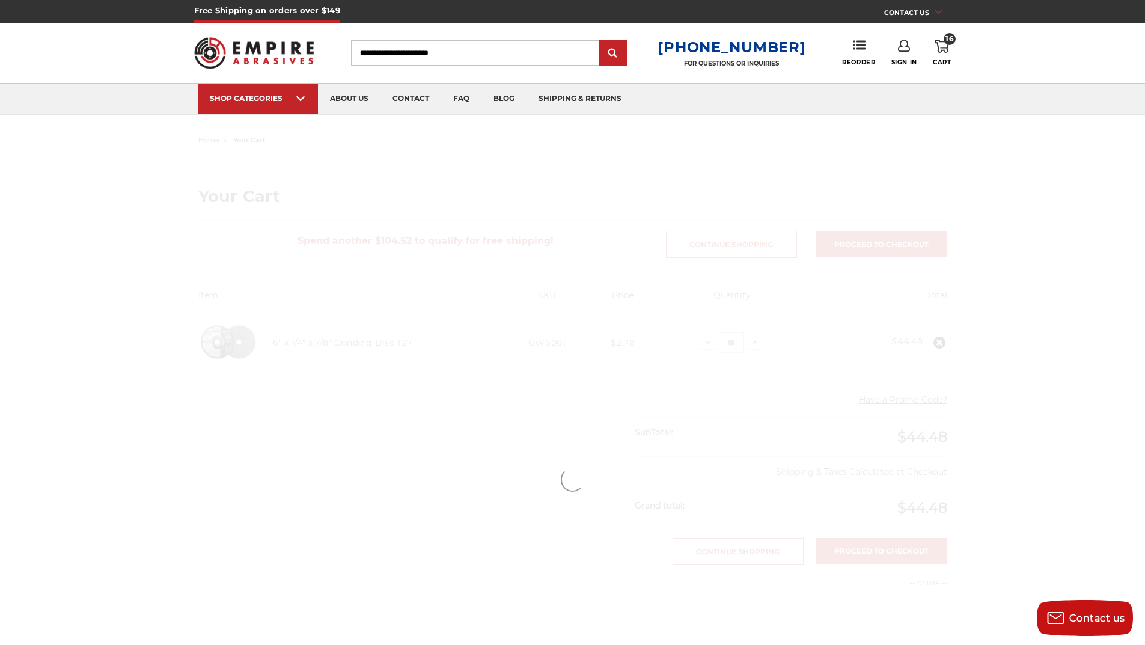
click at [755, 343] on div at bounding box center [573, 479] width 850 height 695
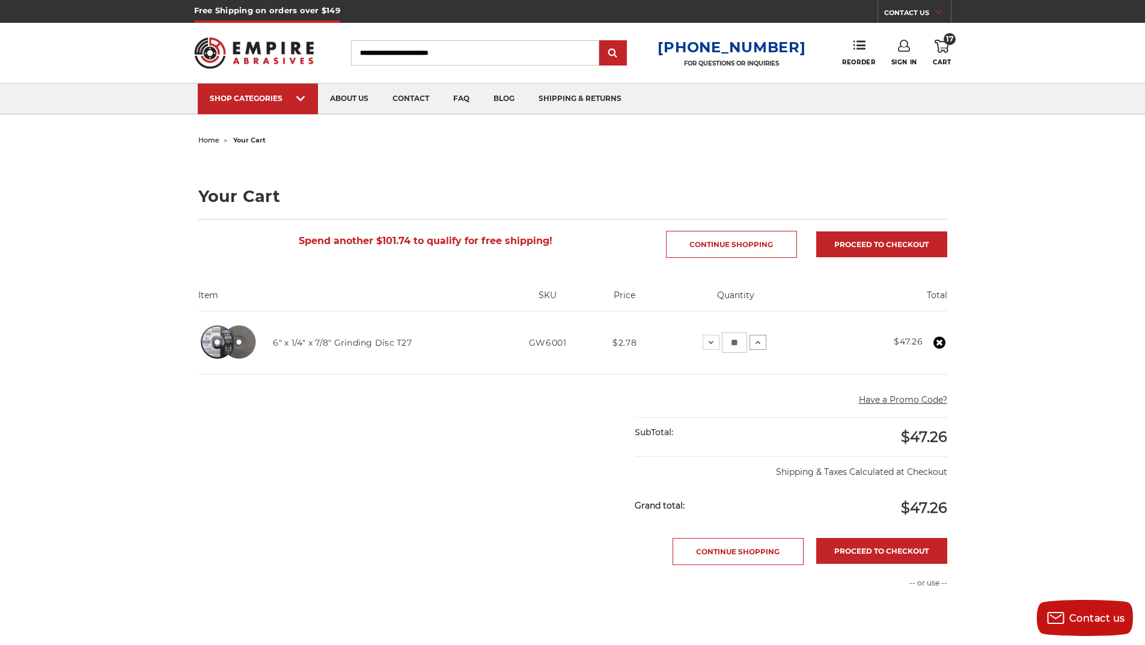
click at [756, 343] on use at bounding box center [758, 342] width 5 height 3
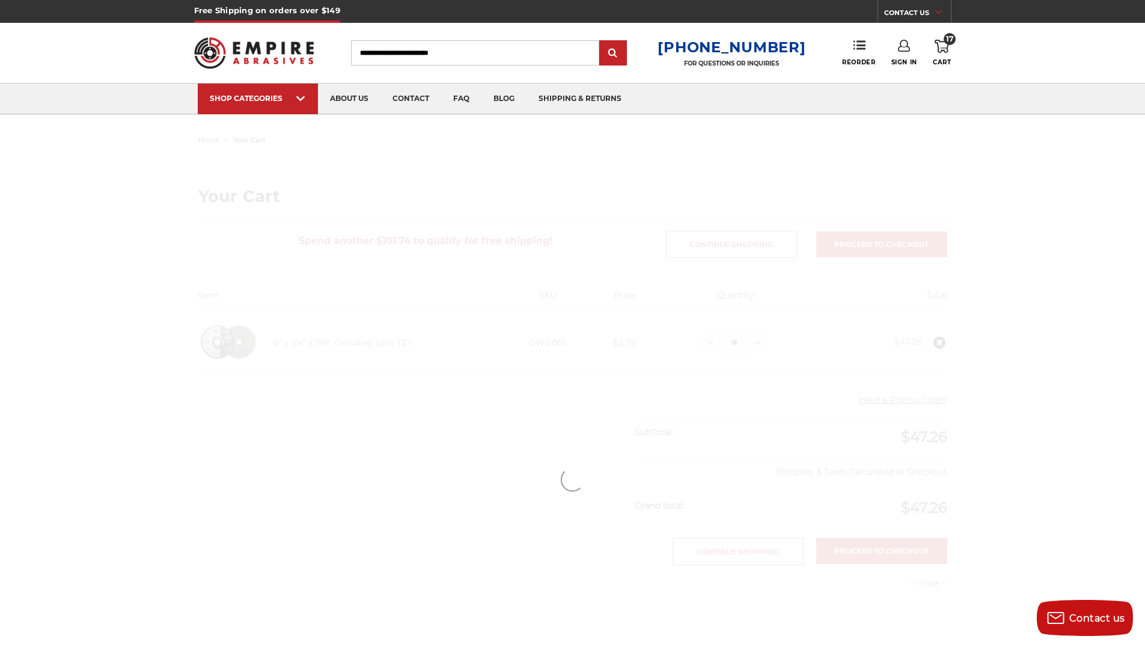
click at [755, 343] on div at bounding box center [573, 479] width 850 height 695
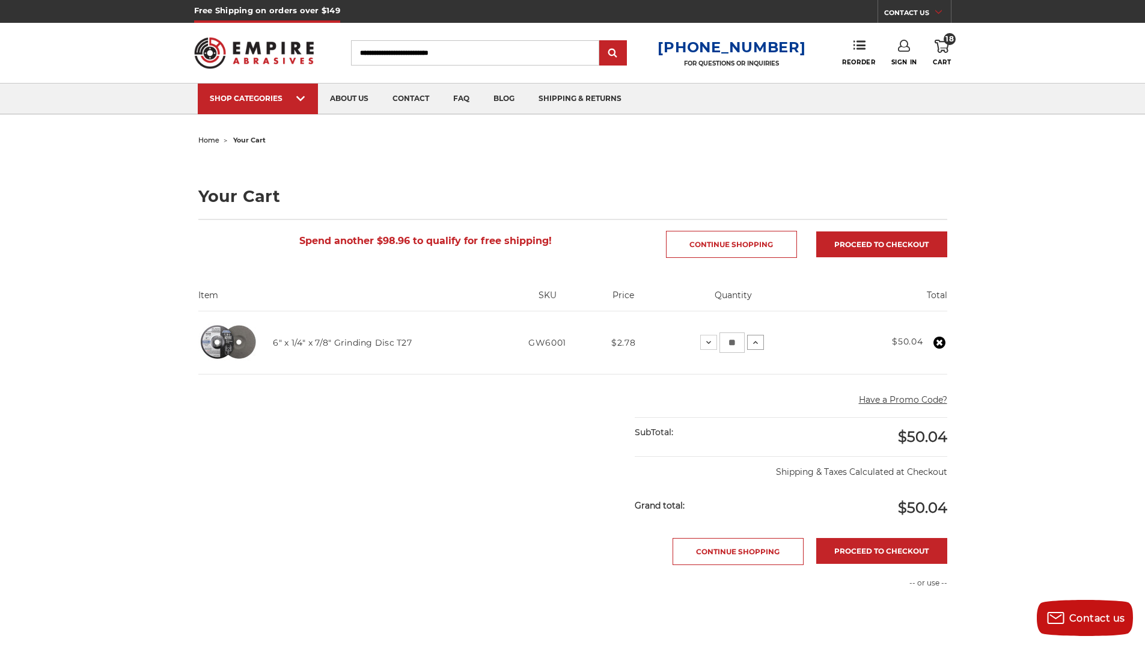
click at [755, 343] on icon at bounding box center [756, 343] width 10 height 10
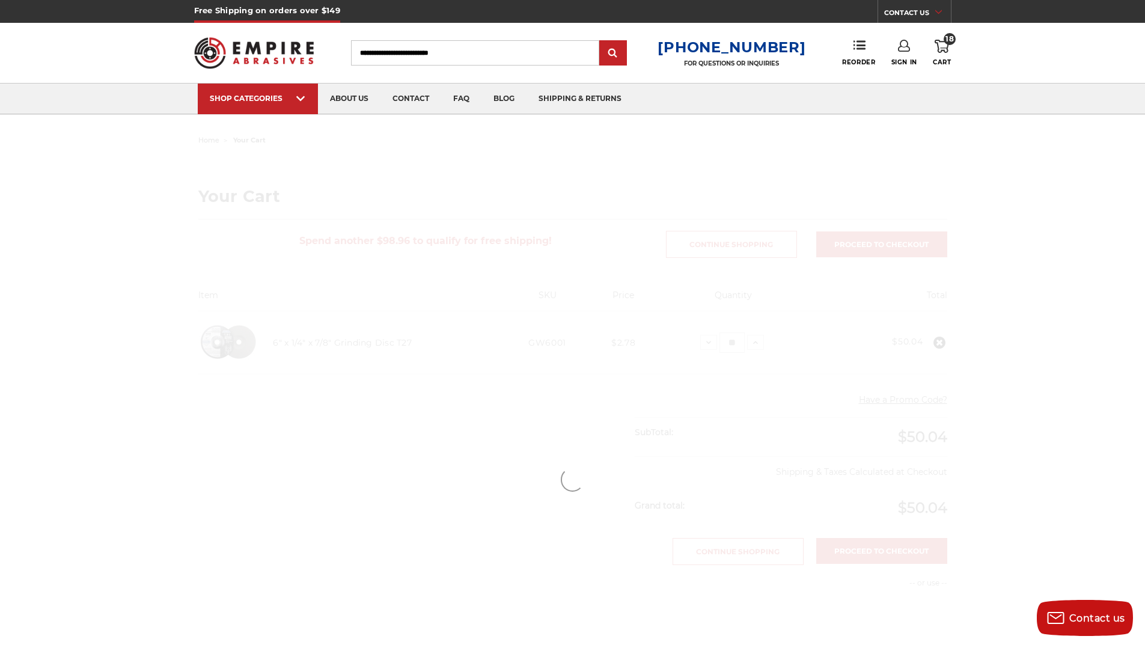
click at [755, 343] on div at bounding box center [573, 479] width 850 height 695
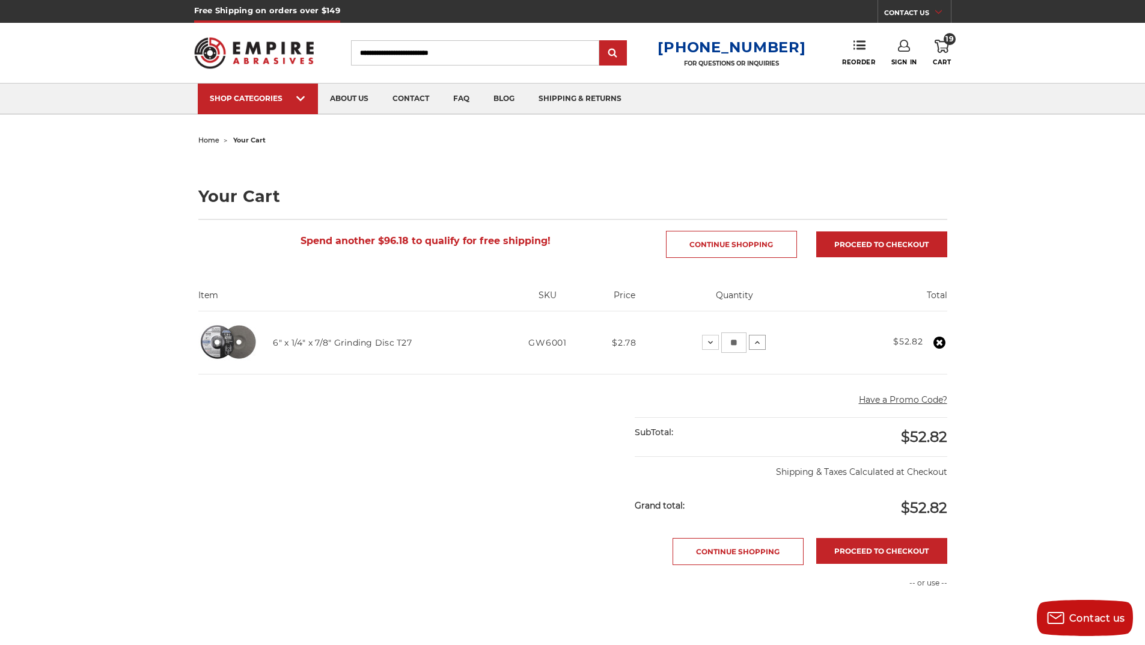
click at [755, 343] on use at bounding box center [757, 342] width 5 height 3
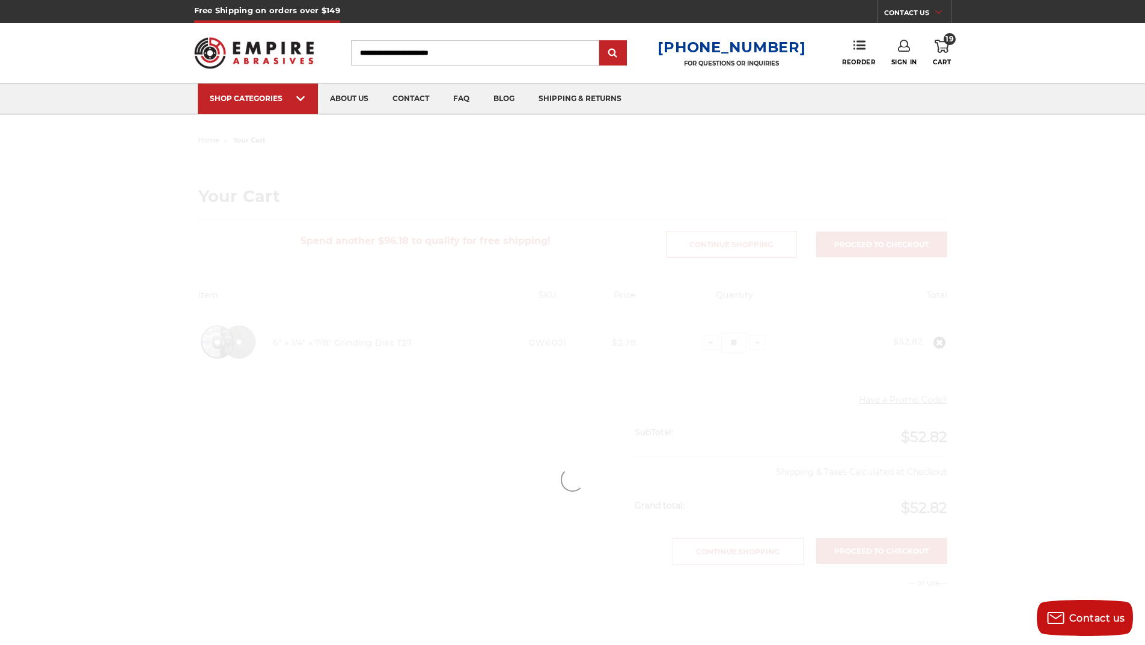
click at [755, 343] on div at bounding box center [573, 479] width 850 height 695
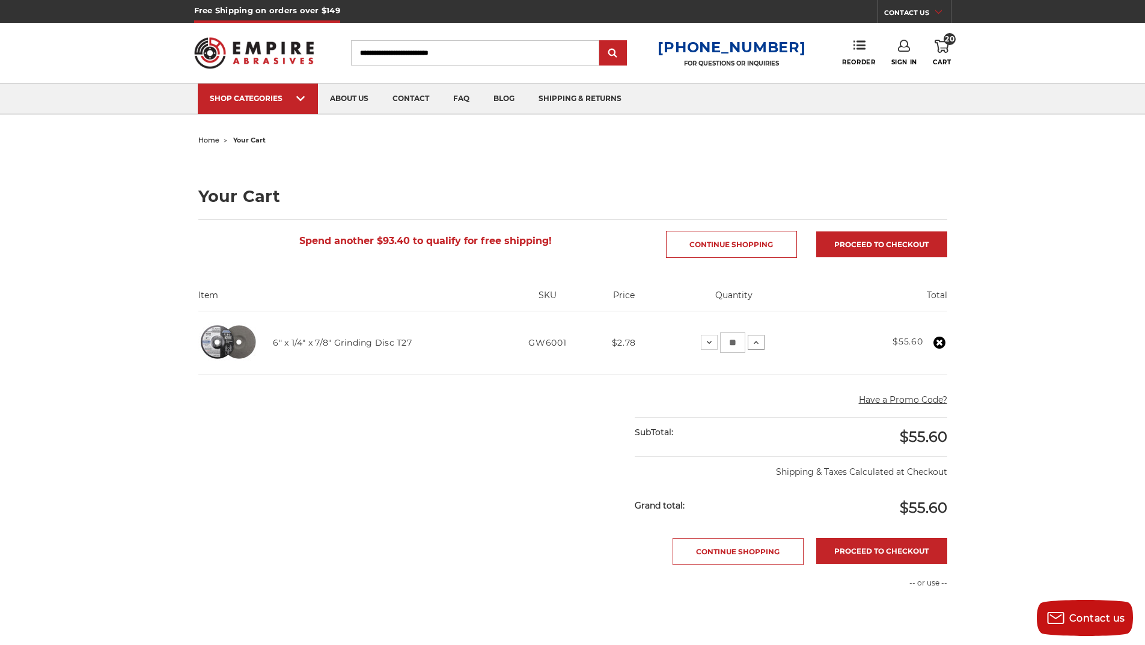
click at [755, 343] on use at bounding box center [756, 342] width 5 height 3
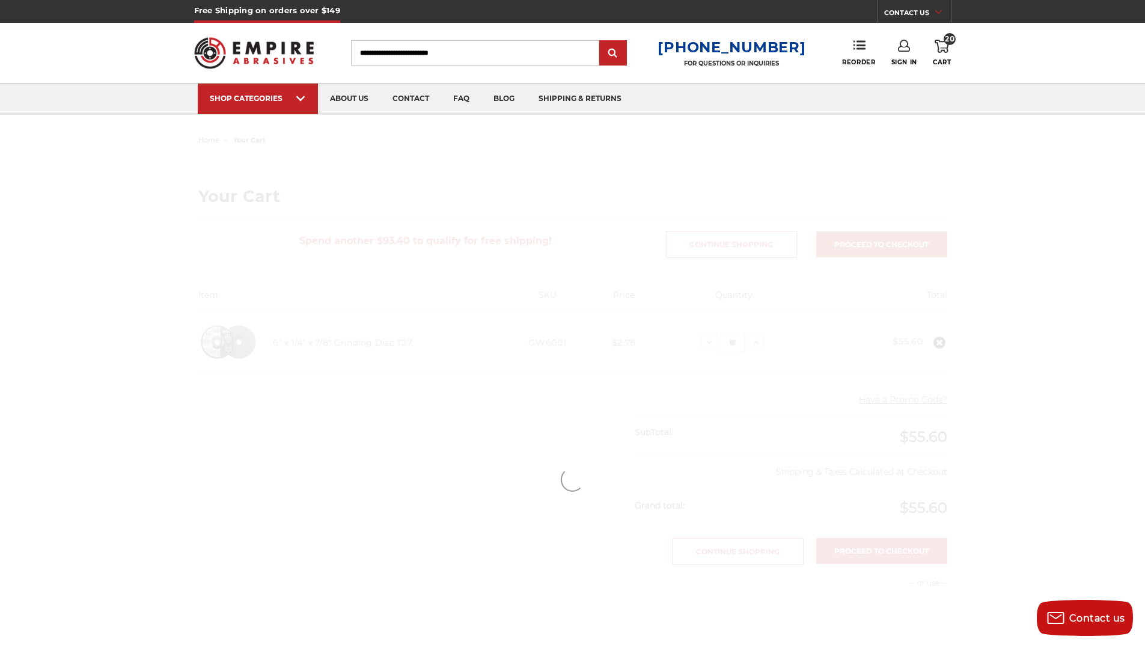
click at [755, 343] on div at bounding box center [573, 479] width 850 height 695
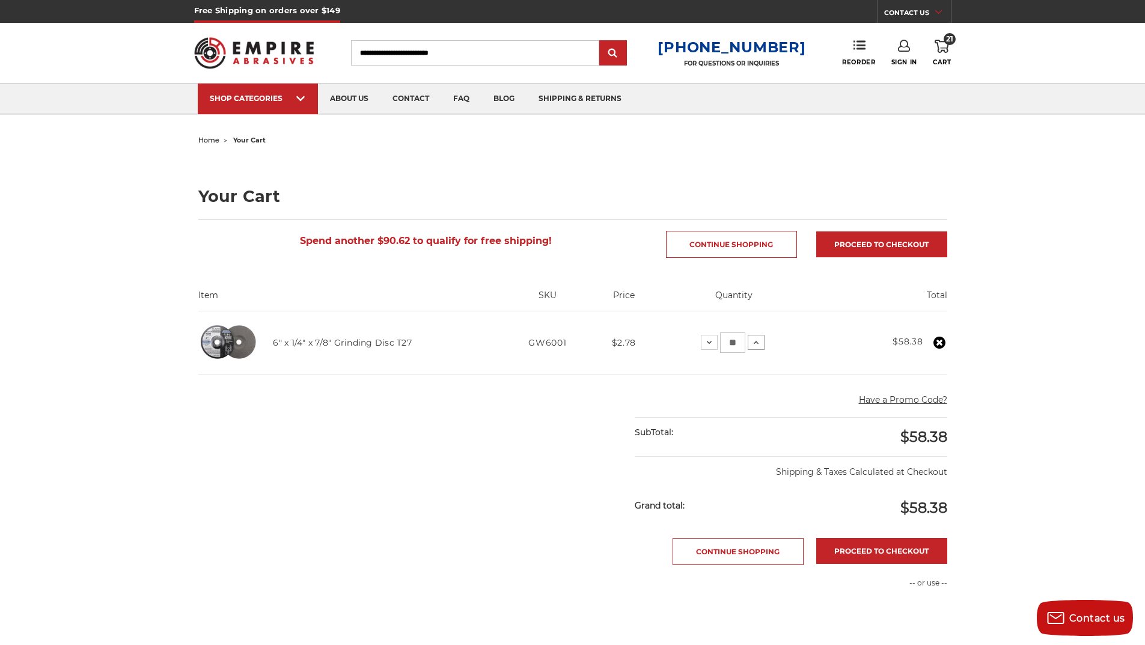
click at [755, 343] on icon at bounding box center [756, 343] width 10 height 10
click at [761, 343] on icon at bounding box center [761, 343] width 10 height 10
click at [761, 343] on button "Increase Quantity:" at bounding box center [755, 342] width 17 height 14
click at [761, 343] on button "Increase Quantity:" at bounding box center [756, 342] width 17 height 14
click at [738, 555] on link "Continue Shopping" at bounding box center [738, 551] width 131 height 27
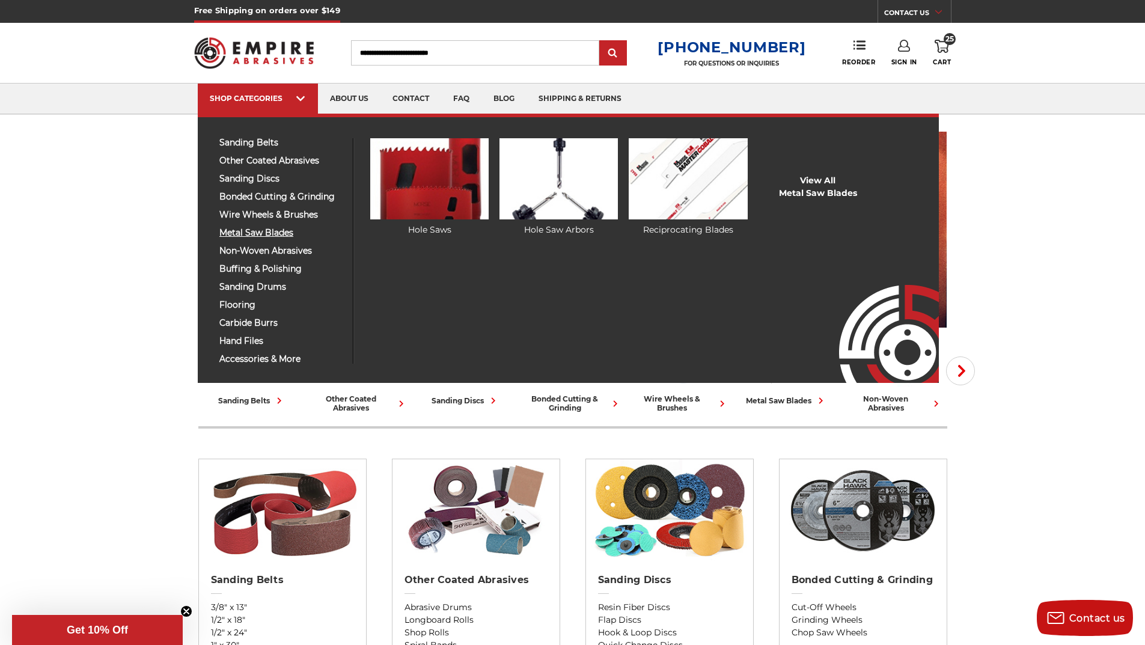
click at [282, 232] on span "metal saw blades" at bounding box center [281, 232] width 124 height 9
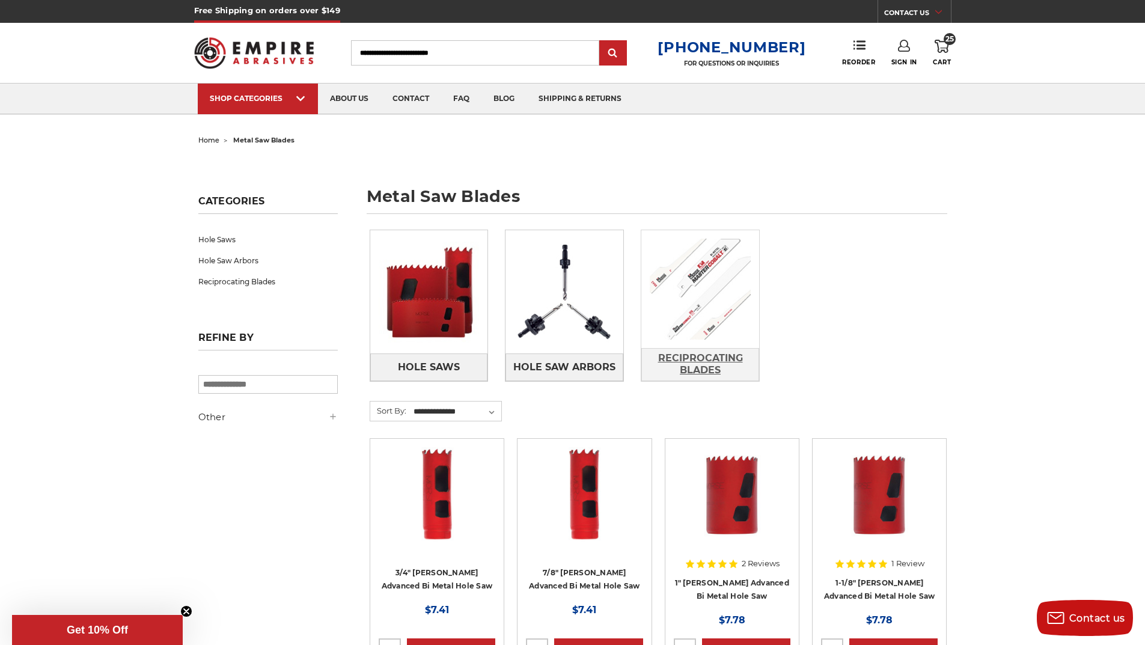
click at [700, 374] on span "Reciprocating Blades" at bounding box center [700, 364] width 117 height 32
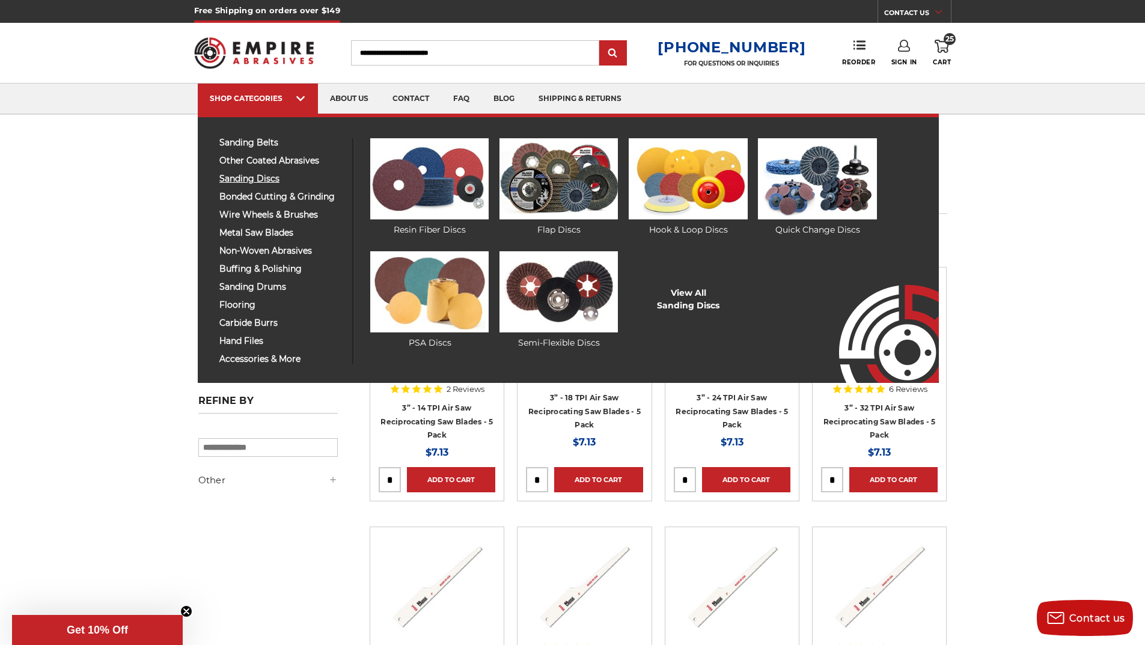
click at [270, 177] on span "sanding discs" at bounding box center [281, 178] width 124 height 9
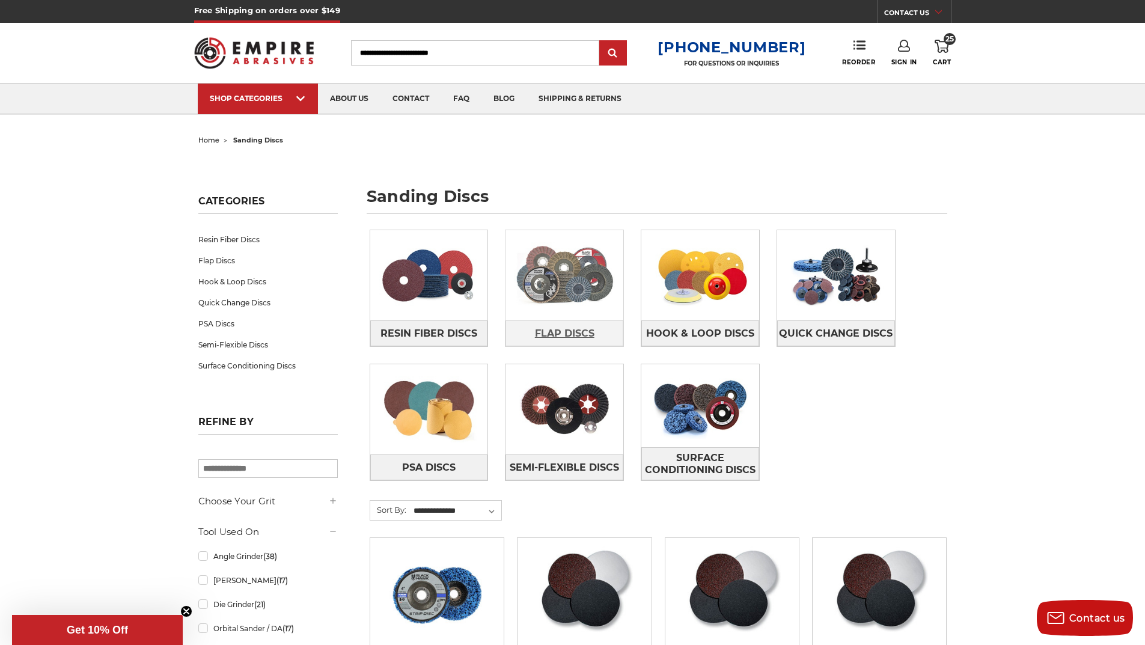
click at [566, 340] on span "Flap Discs" at bounding box center [565, 333] width 60 height 20
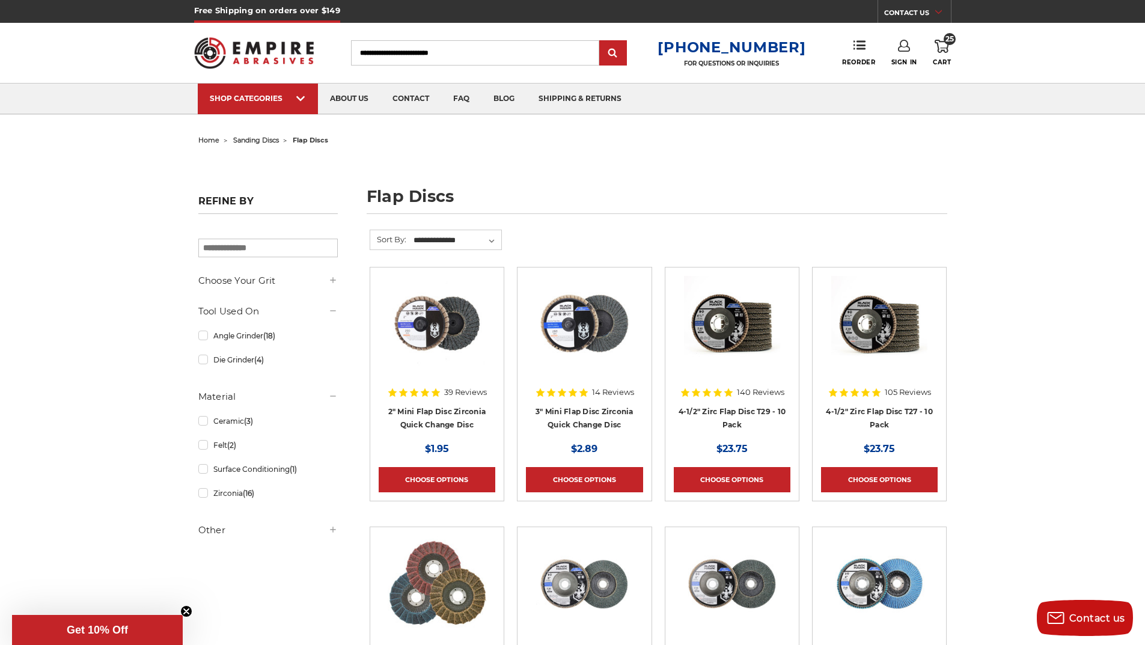
click at [943, 49] on icon at bounding box center [942, 46] width 14 height 13
click at [851, 102] on link "Check out now" at bounding box center [861, 101] width 148 height 26
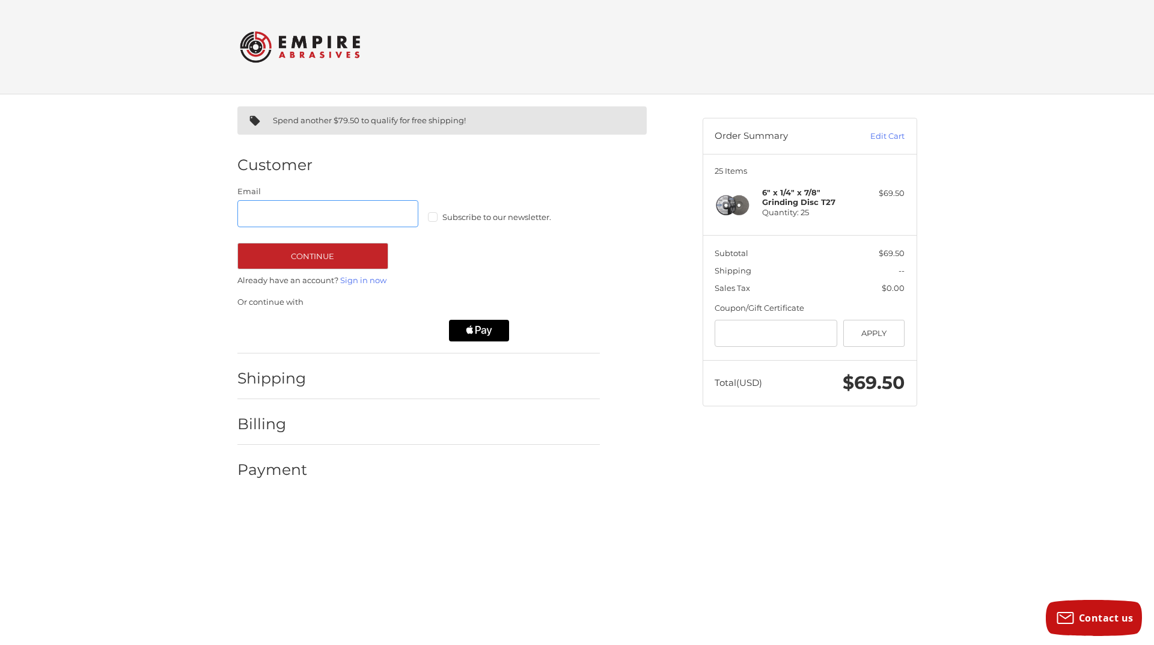
click at [278, 212] on input "Email" at bounding box center [328, 213] width 182 height 27
type input "**********"
click at [474, 331] on icon "Apple Logo" at bounding box center [479, 331] width 50 height 22
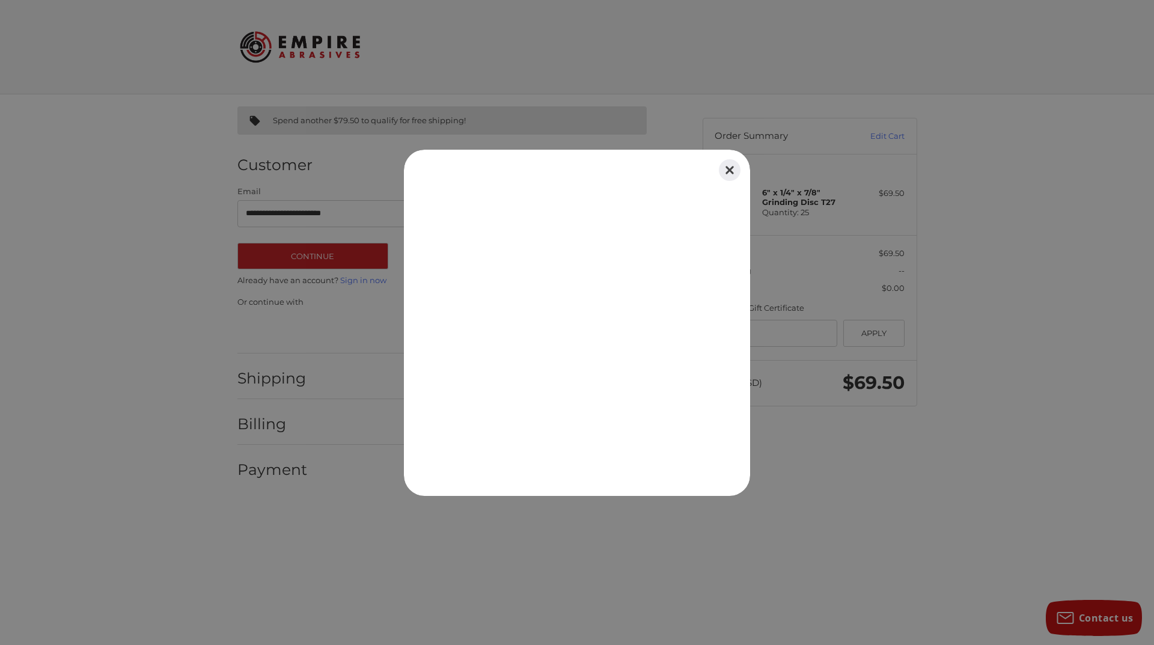
click at [722, 166] on button "Close" at bounding box center [729, 170] width 26 height 26
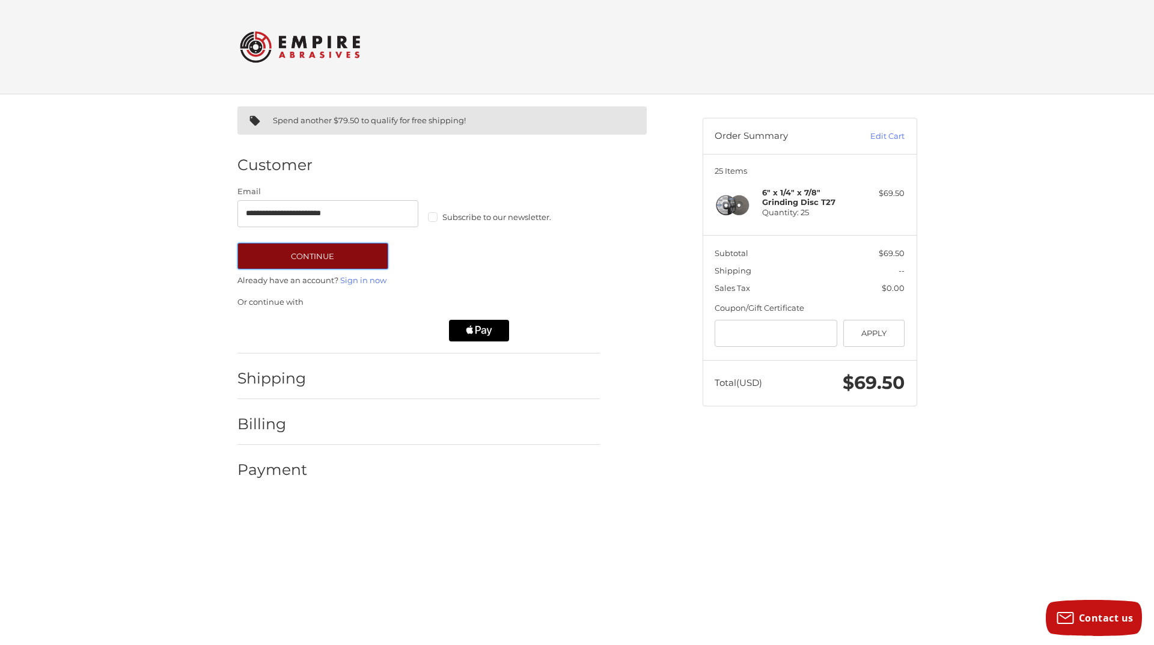
click at [328, 260] on button "Continue" at bounding box center [312, 256] width 151 height 26
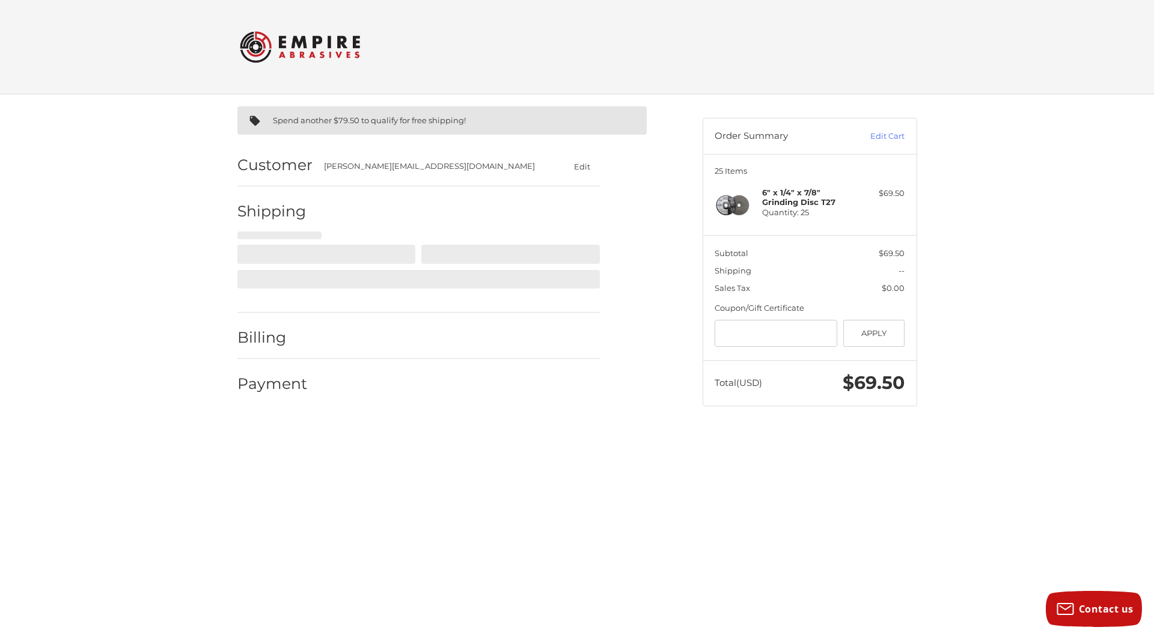
select select "**"
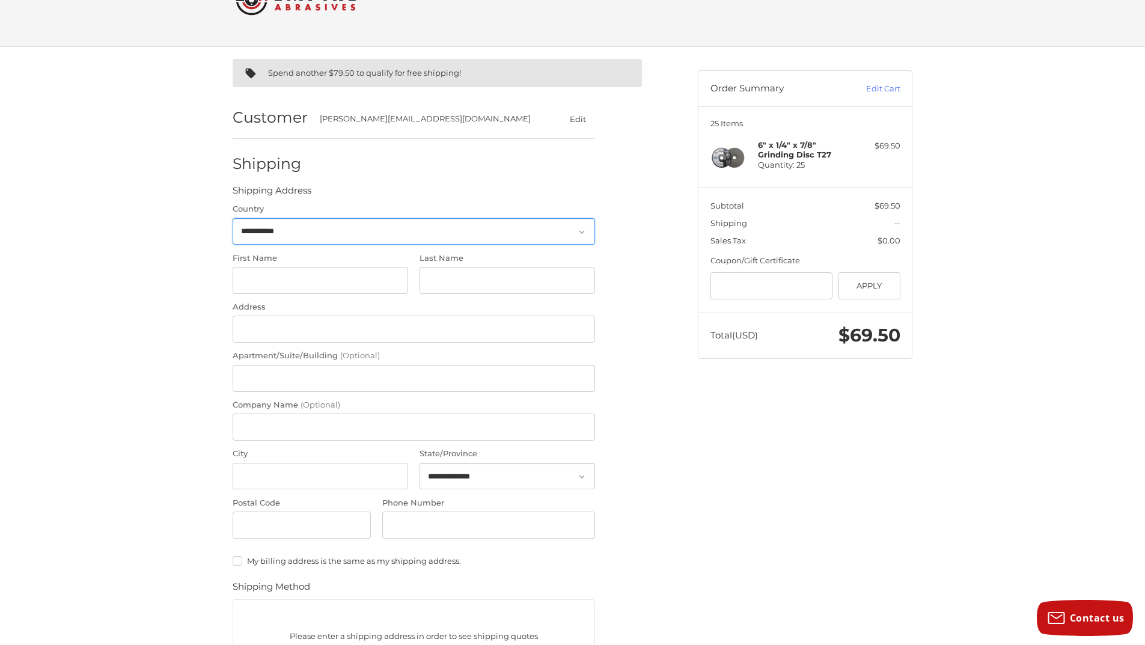
scroll to position [57, 0]
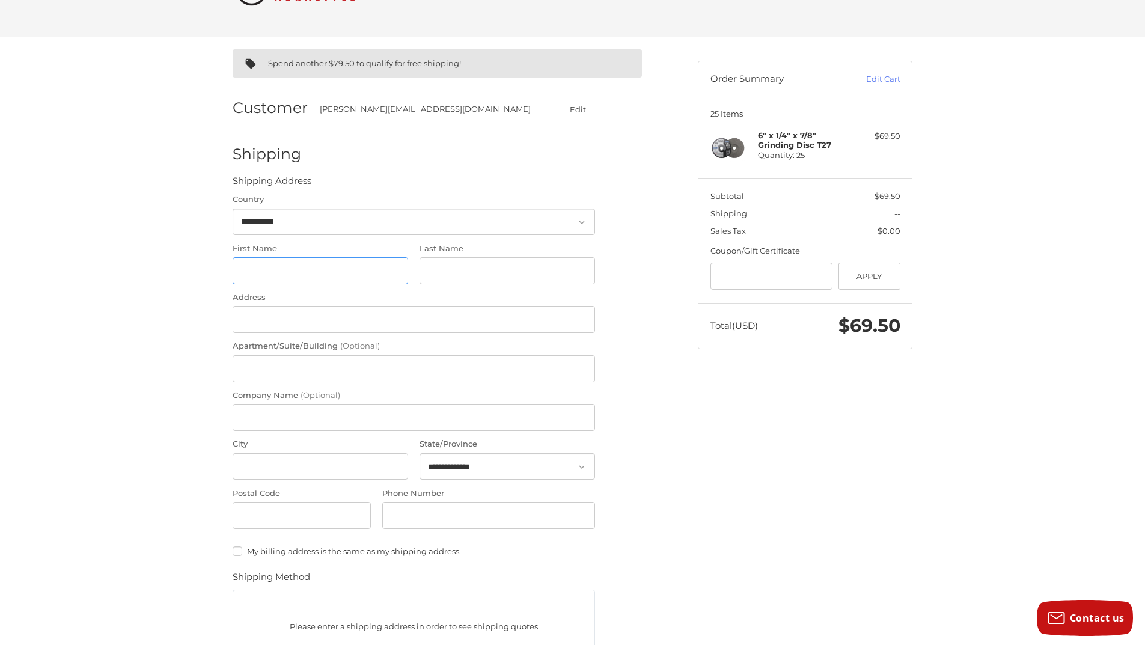
click at [281, 275] on input "First Name" at bounding box center [321, 270] width 176 height 27
type input "*****"
type input "******"
type input "**********"
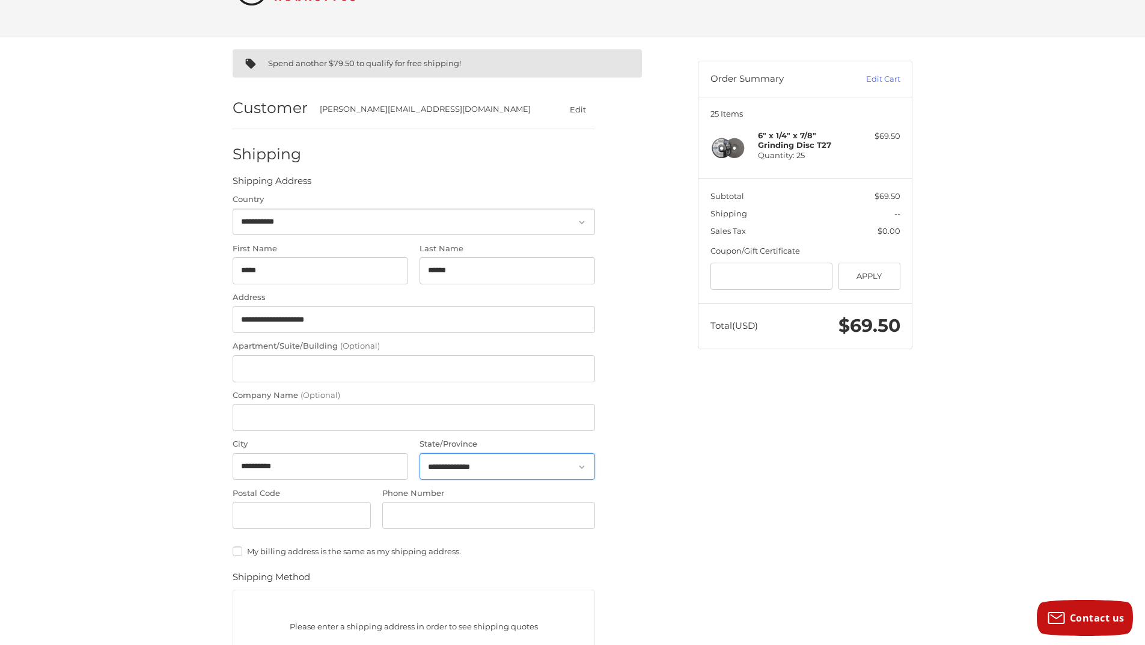
select select "**"
type input "*****"
type input "**********"
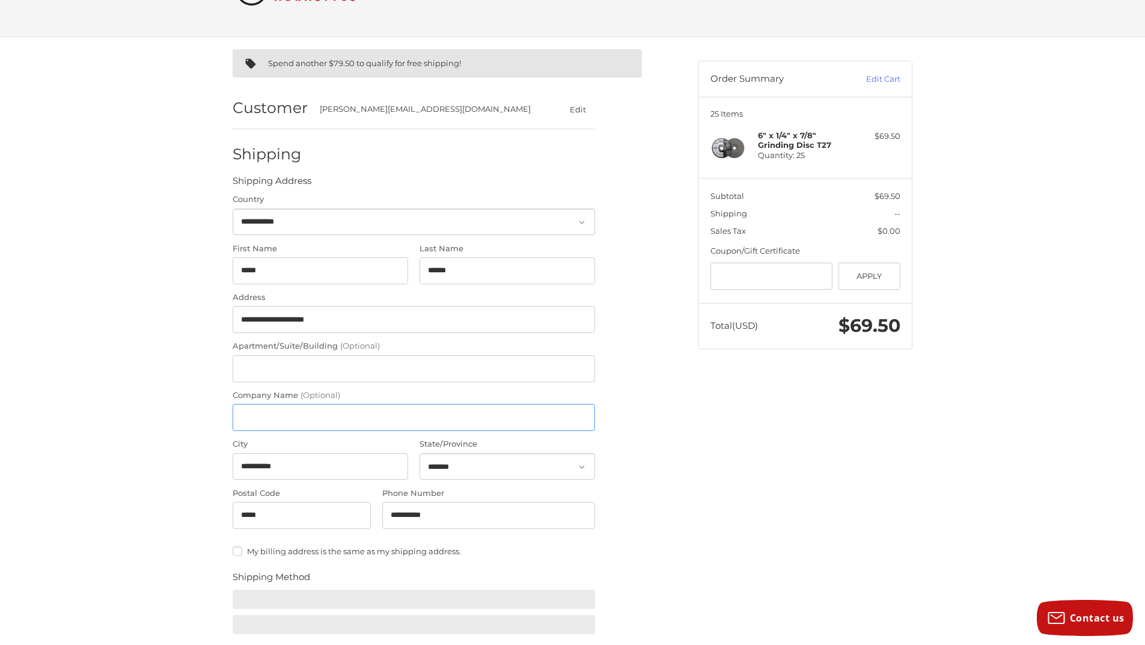
click at [243, 412] on input "Company Name (Optional)" at bounding box center [414, 417] width 362 height 27
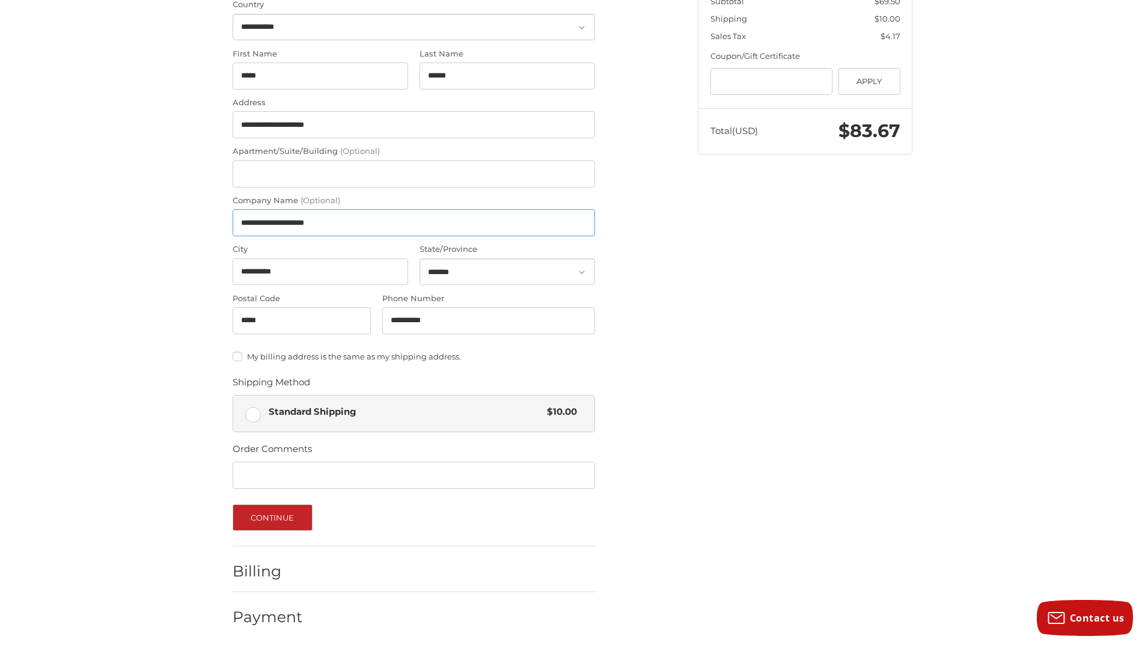
scroll to position [256, 0]
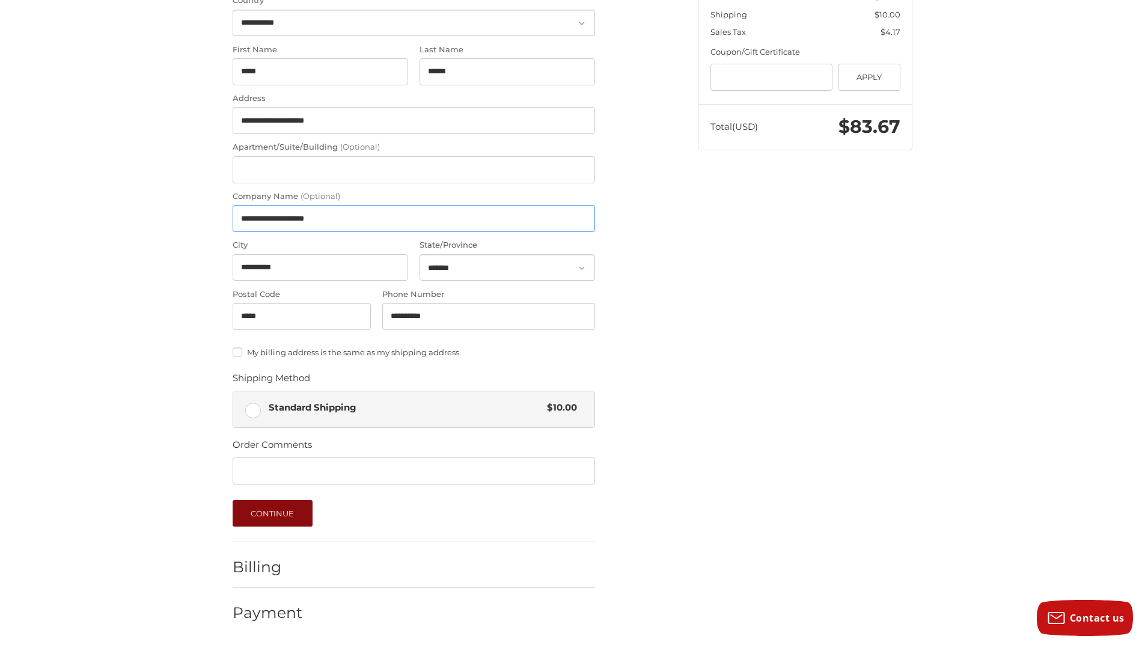
type input "**********"
click at [301, 520] on button "Continue" at bounding box center [273, 513] width 80 height 26
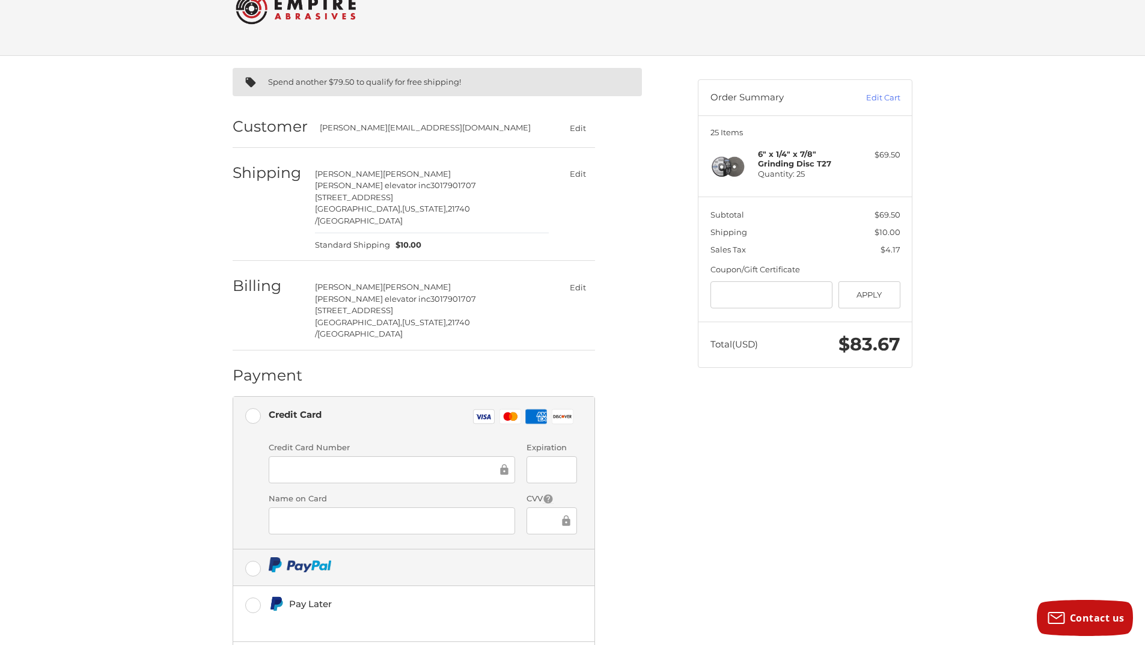
scroll to position [60, 0]
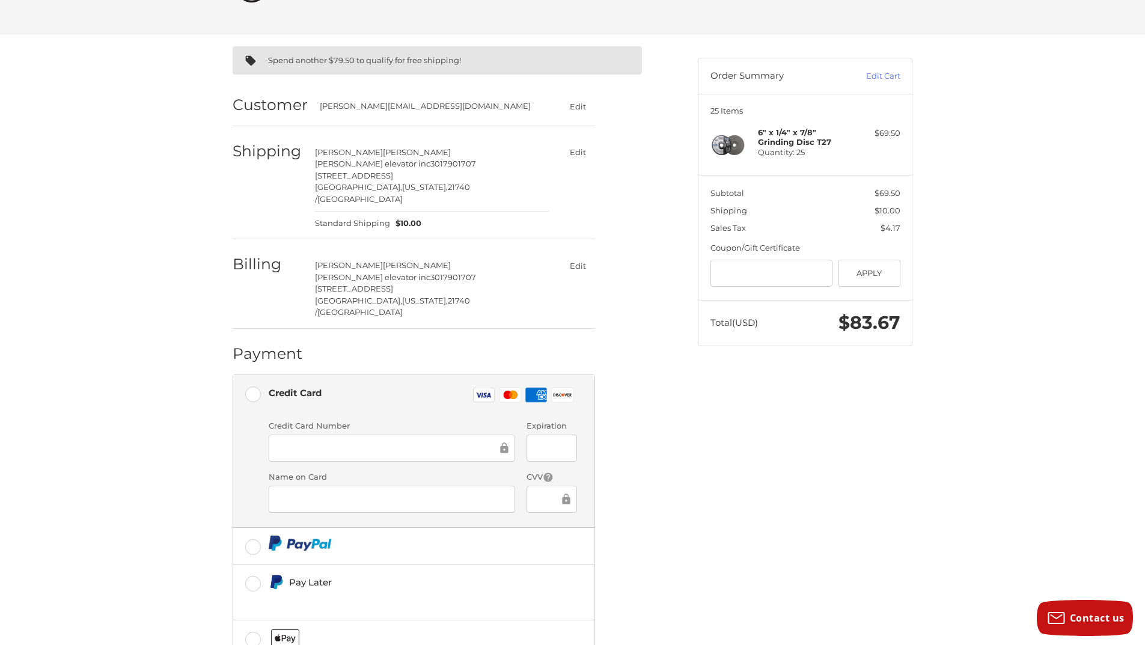
click at [427, 435] on div at bounding box center [392, 448] width 246 height 27
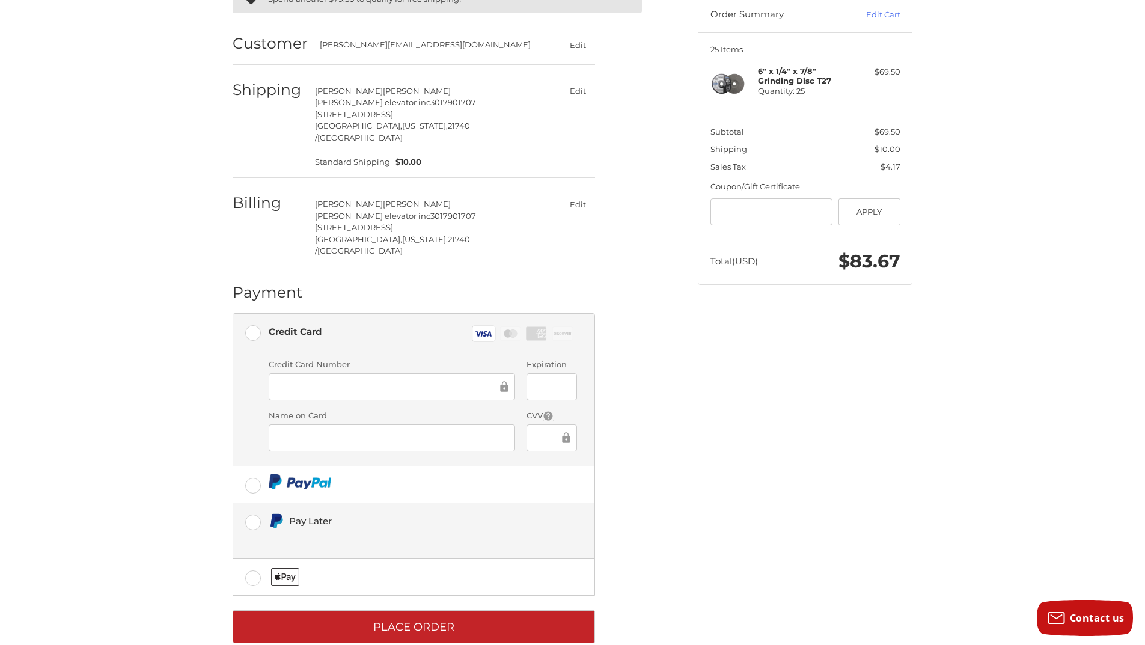
scroll to position [123, 0]
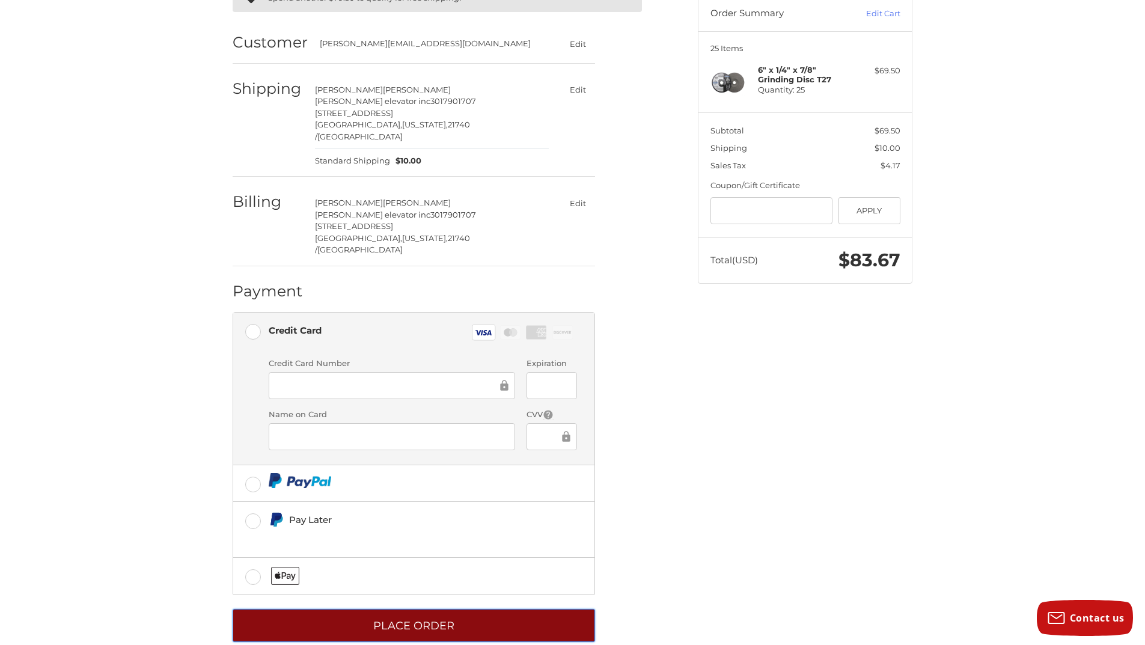
click at [384, 609] on button "Place Order" at bounding box center [414, 625] width 362 height 33
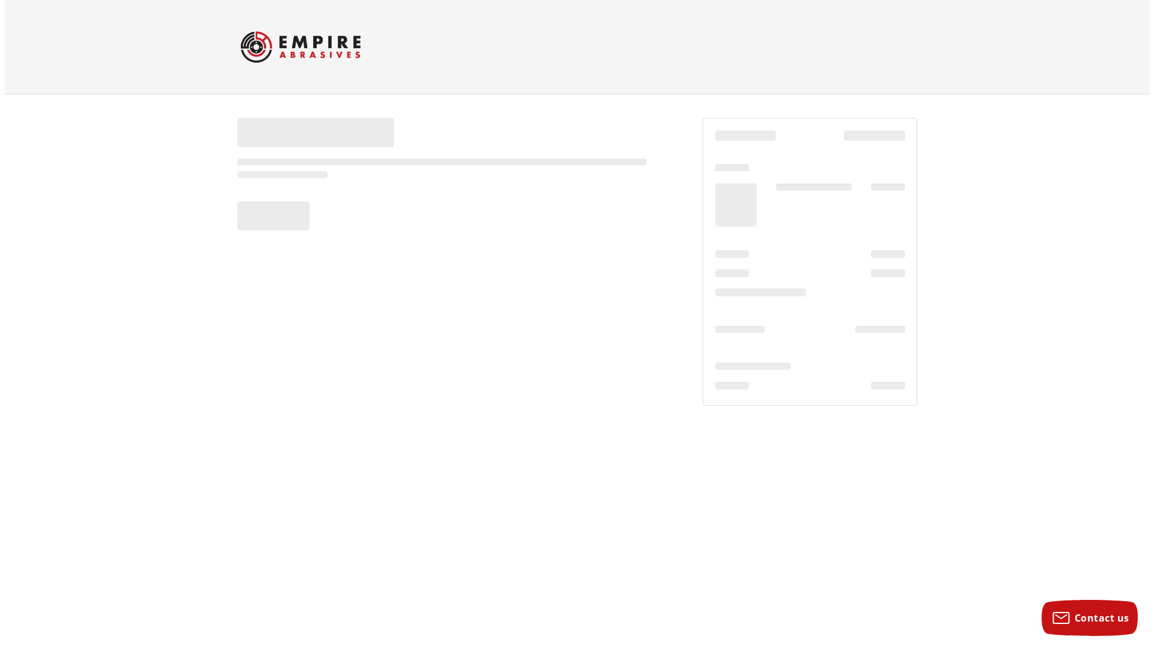
scroll to position [0, 0]
